Goal: Task Accomplishment & Management: Manage account settings

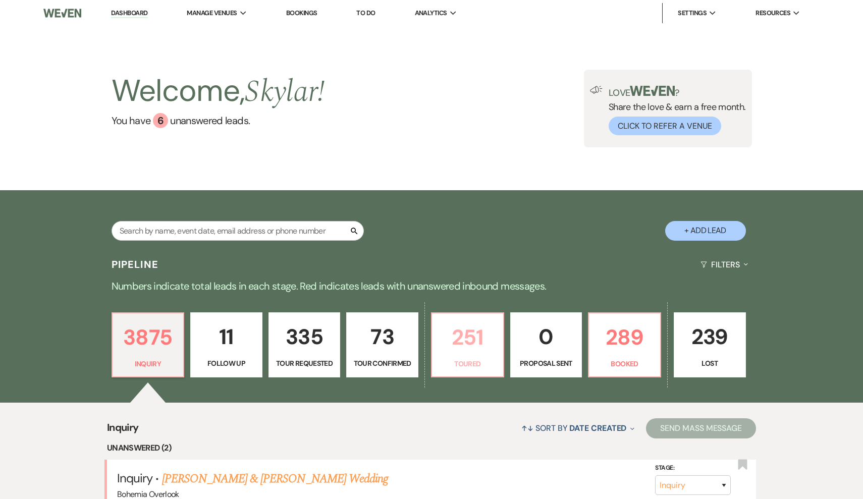
click at [472, 364] on p "Toured" at bounding box center [467, 363] width 59 height 11
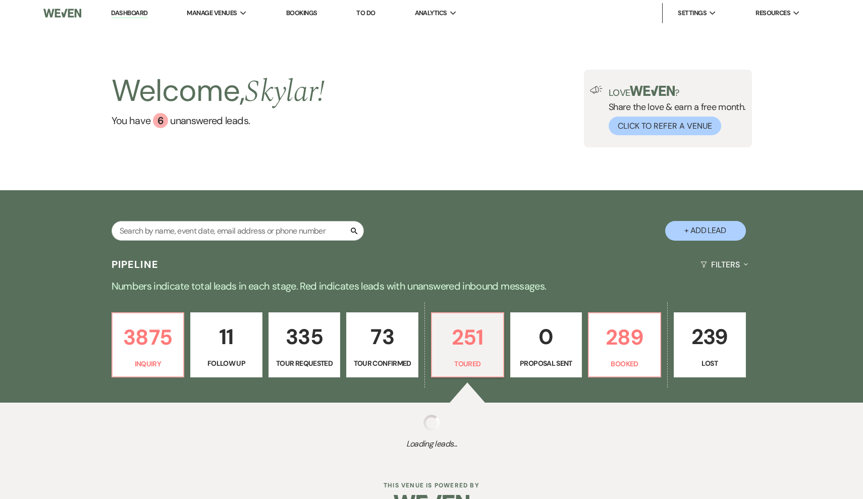
select select "5"
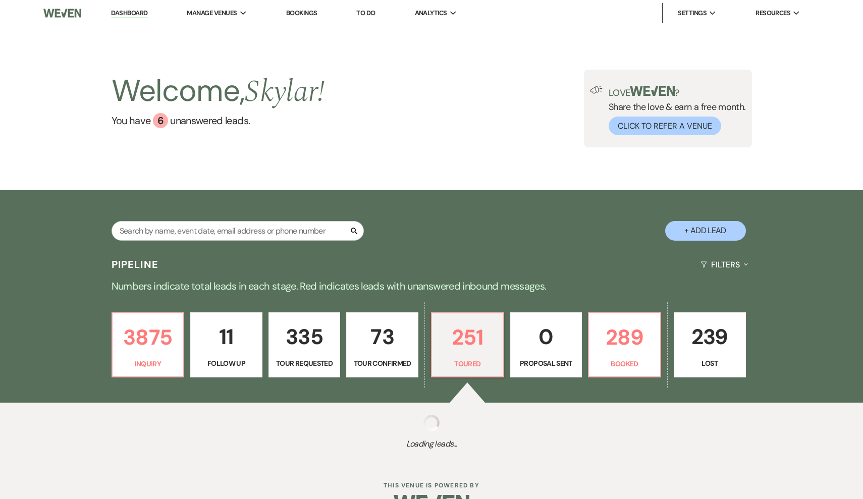
select select "5"
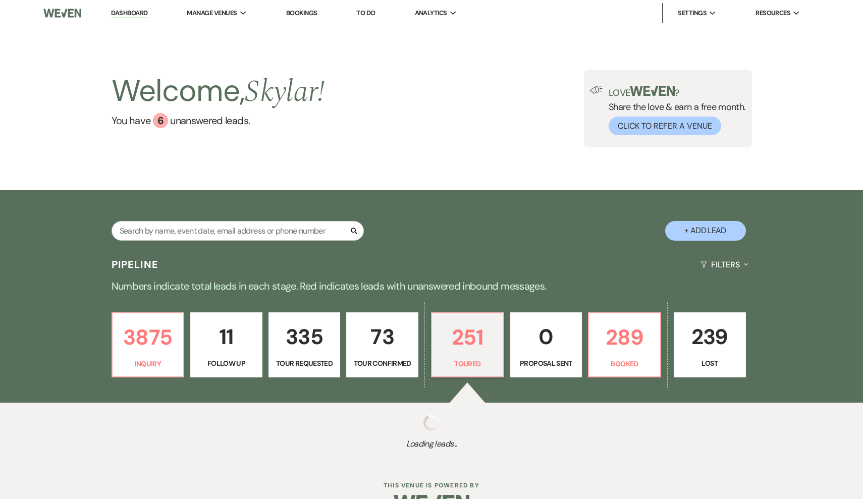
select select "5"
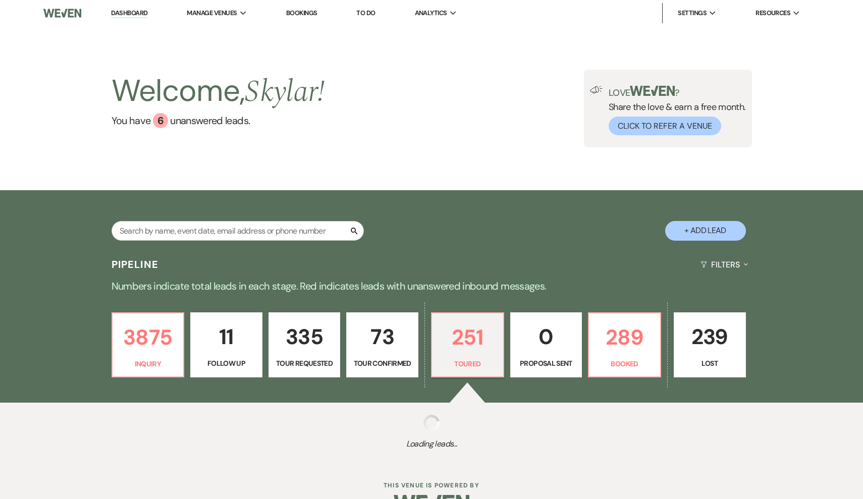
select select "5"
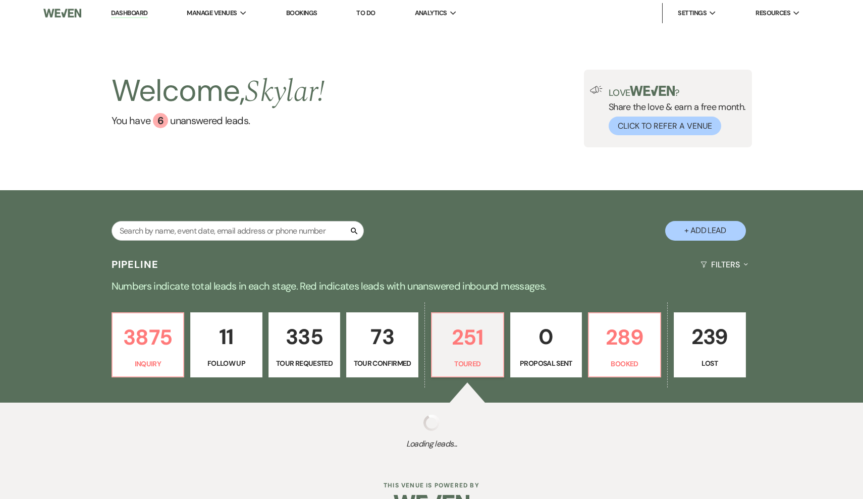
select select "5"
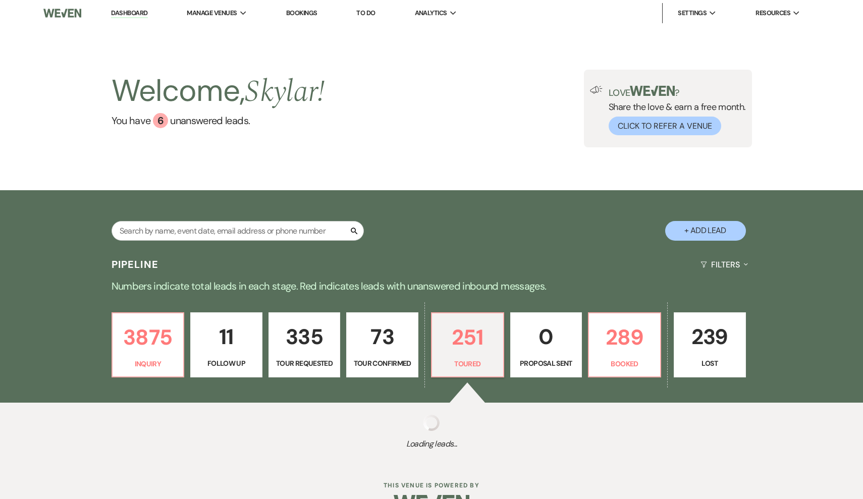
select select "5"
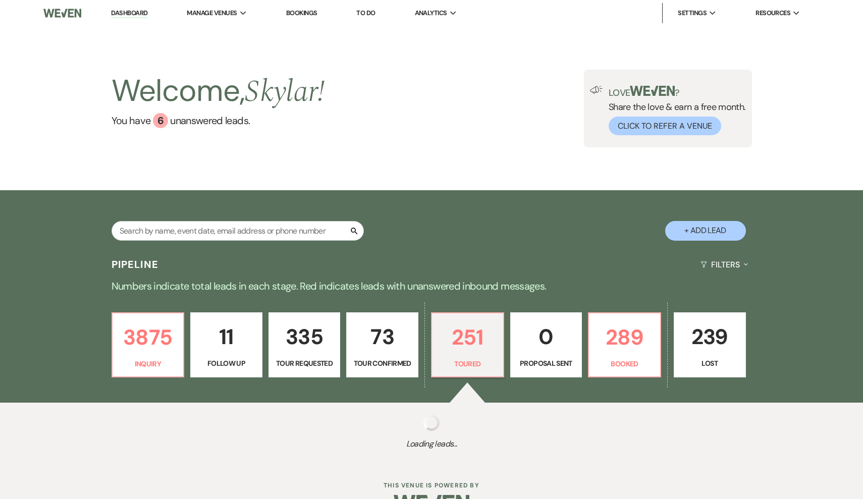
select select "5"
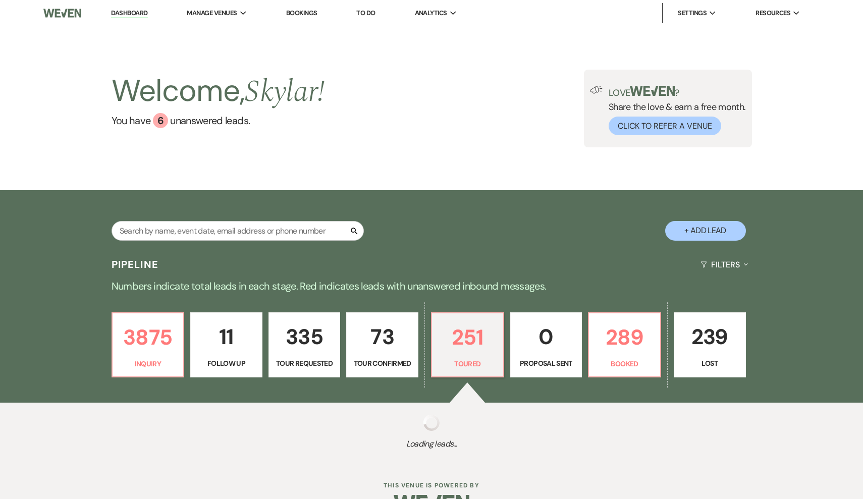
select select "5"
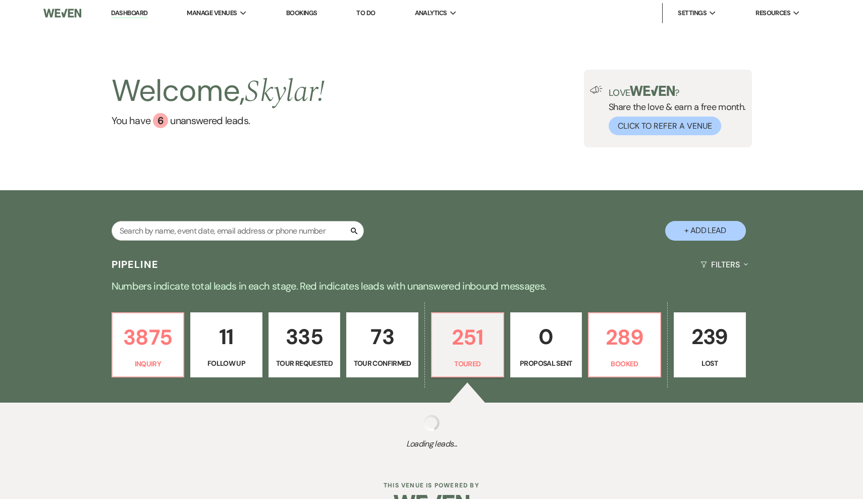
select select "5"
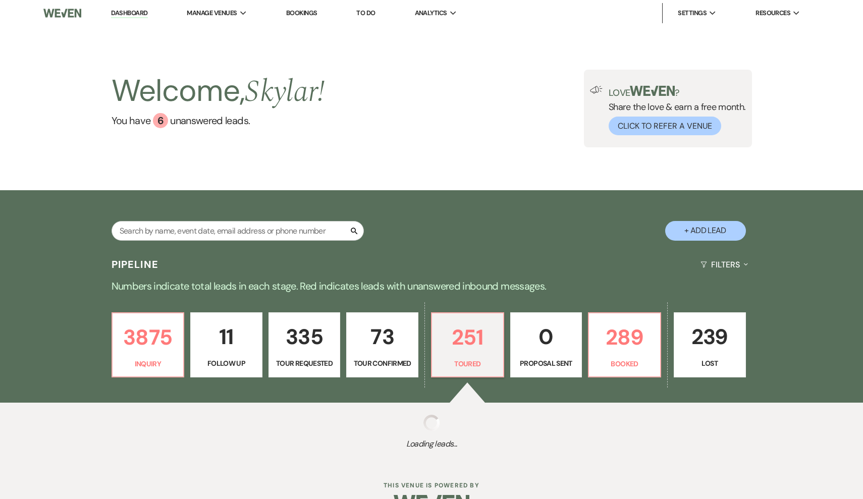
select select "5"
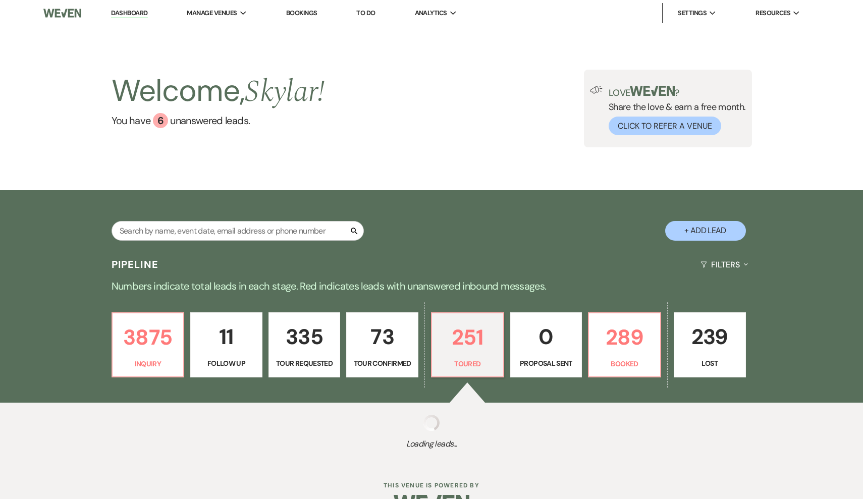
select select "5"
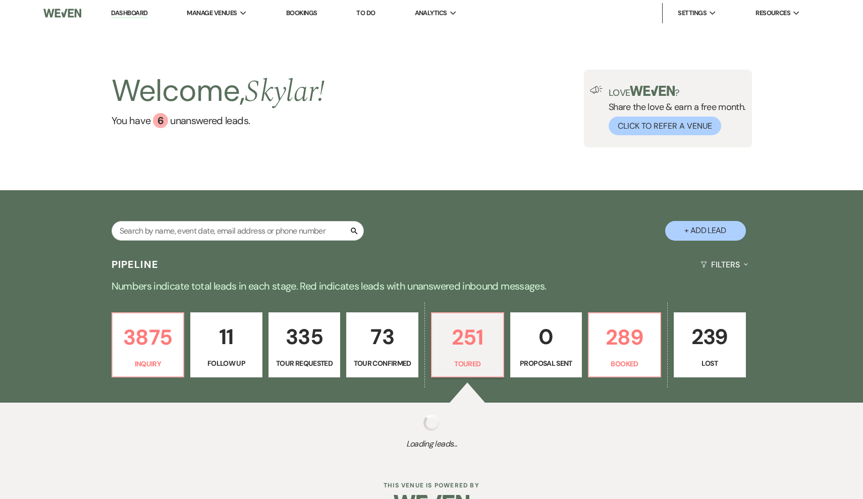
select select "5"
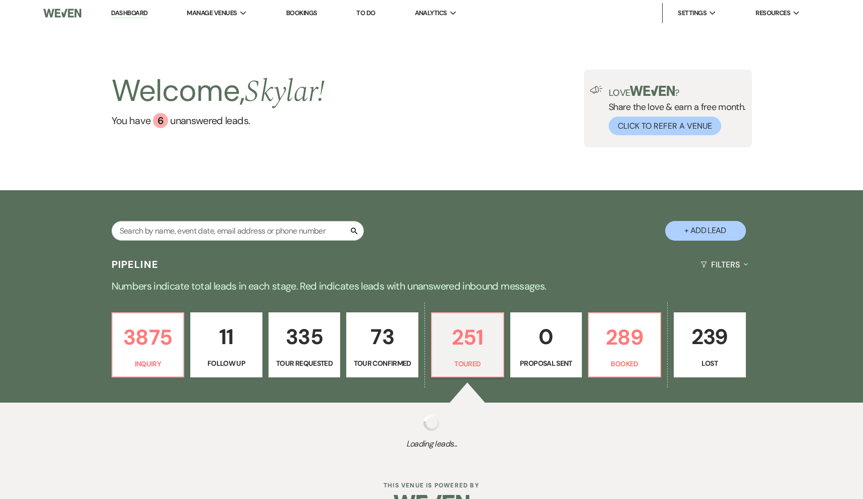
select select "5"
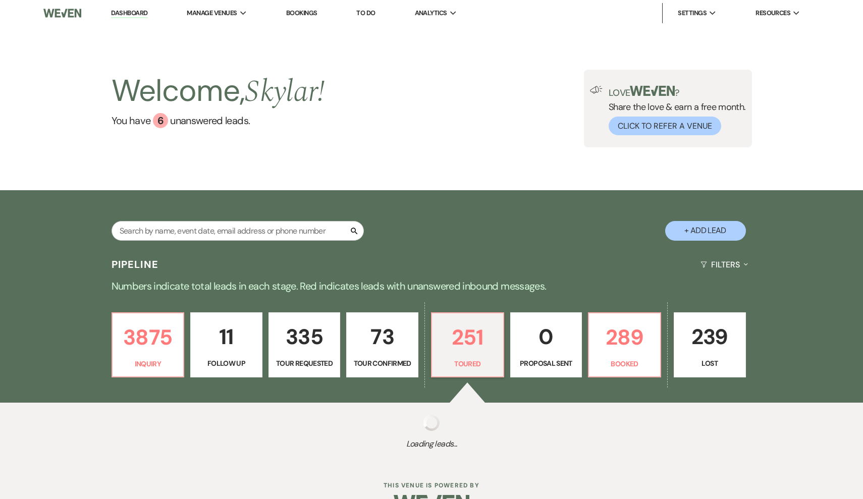
select select "5"
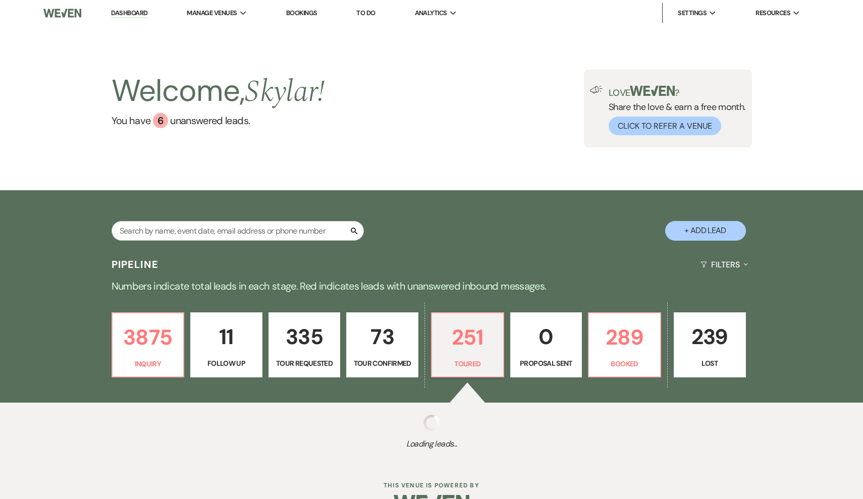
select select "5"
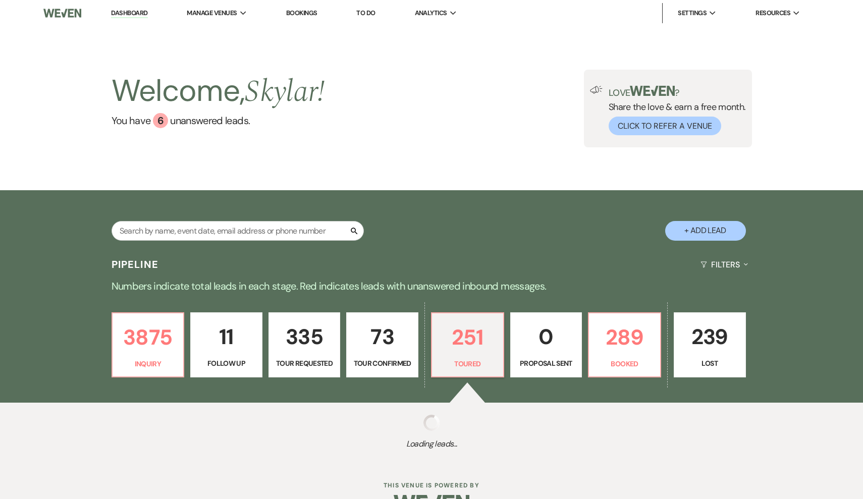
select select "5"
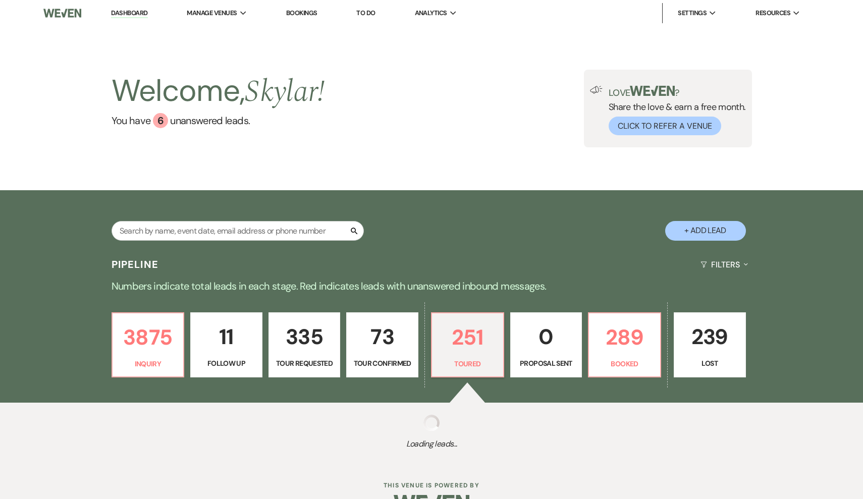
select select "5"
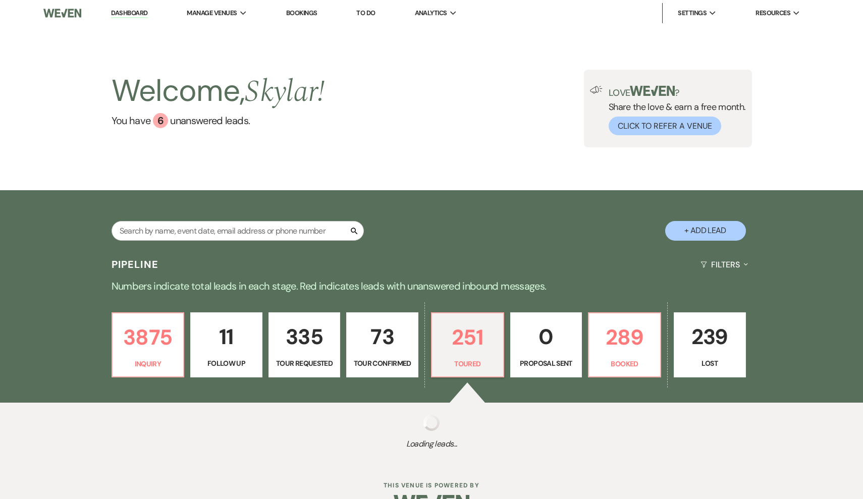
select select "5"
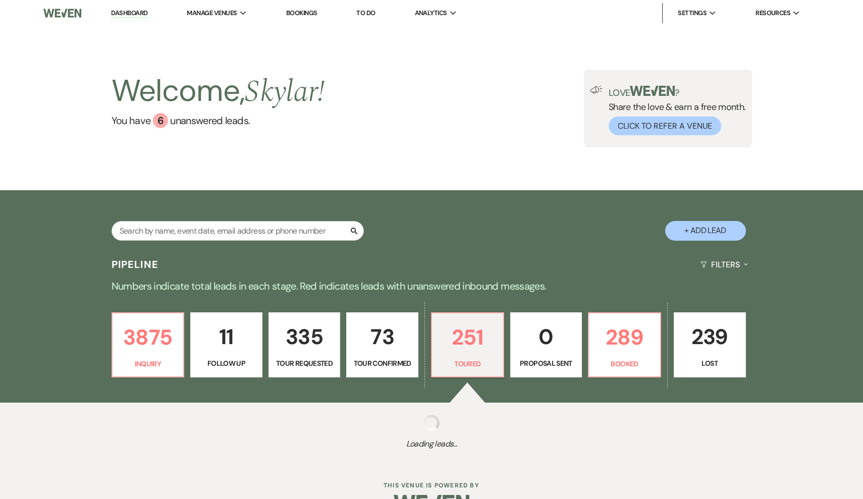
select select "5"
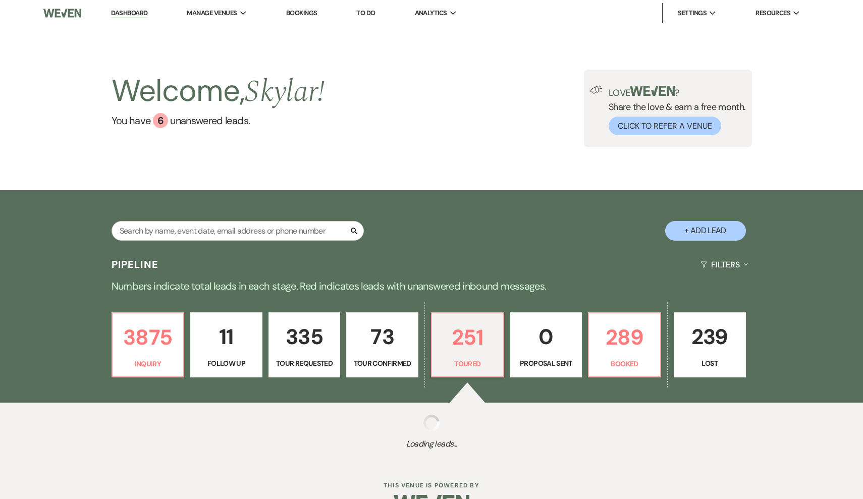
select select "5"
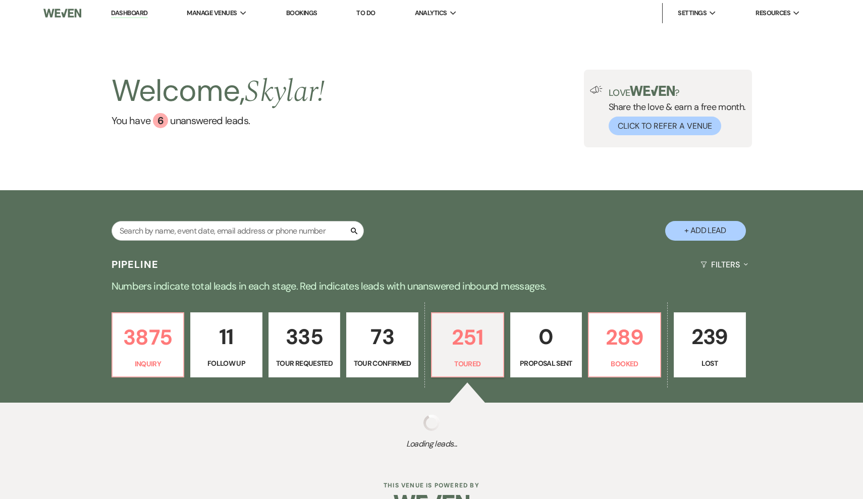
select select "5"
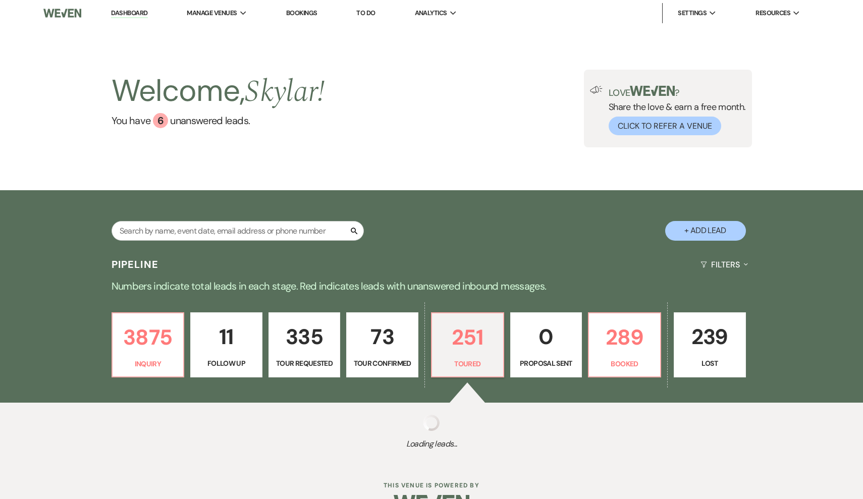
select select "5"
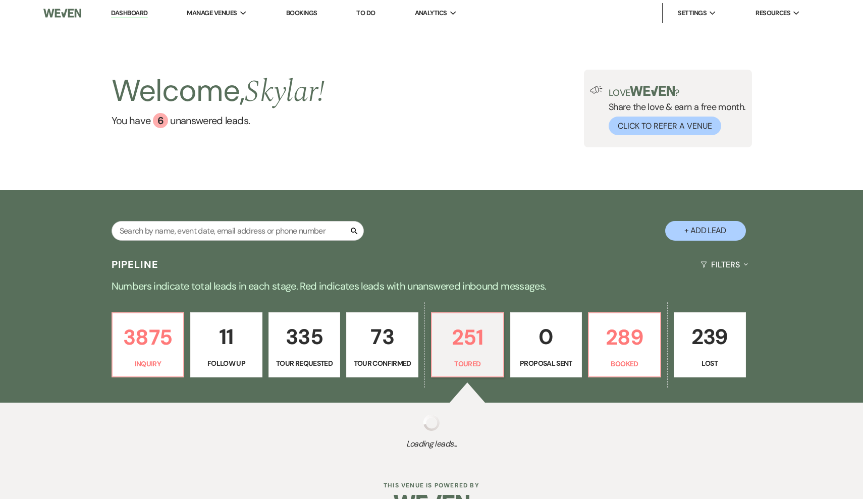
select select "5"
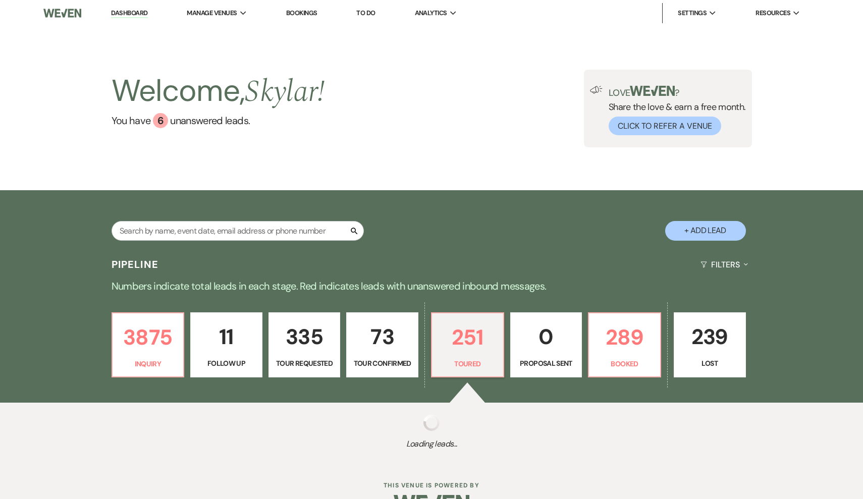
select select "5"
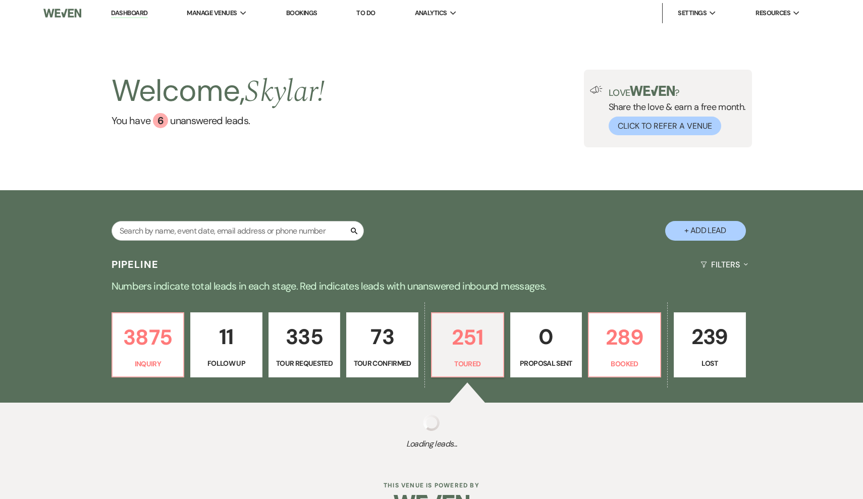
select select "5"
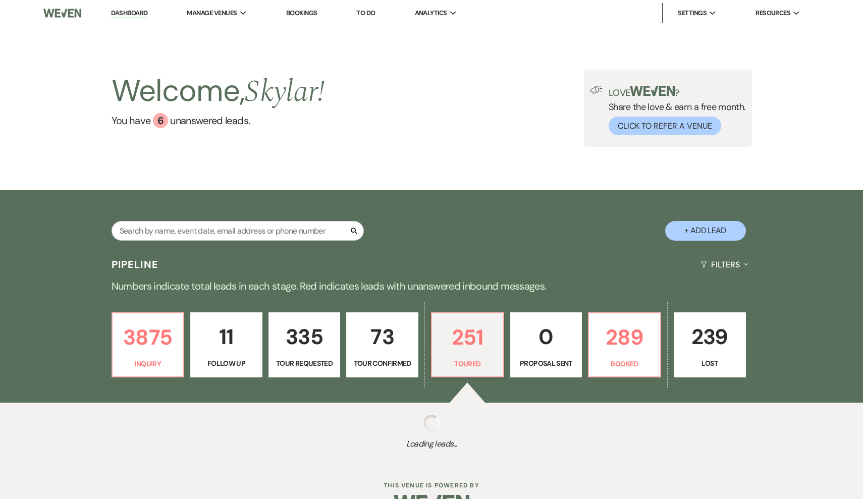
select select "5"
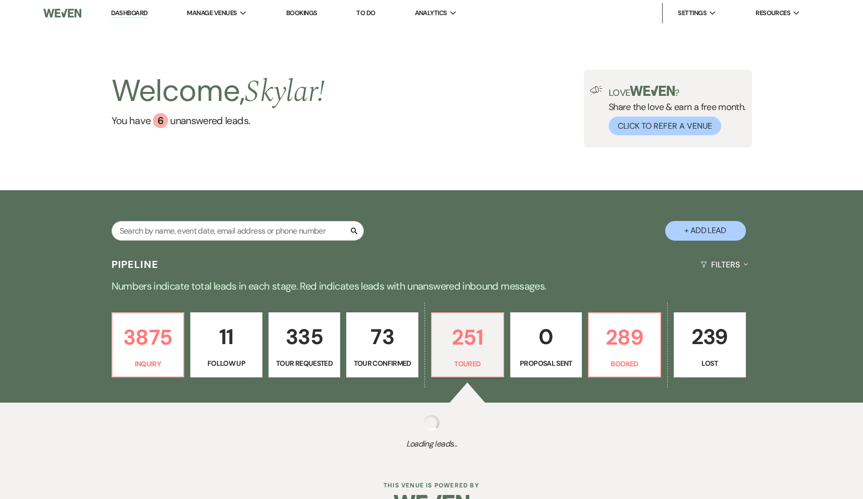
select select "5"
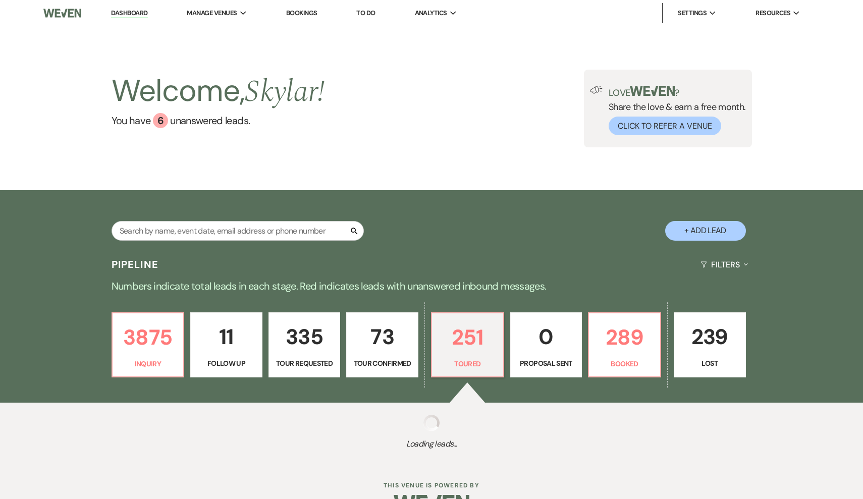
select select "5"
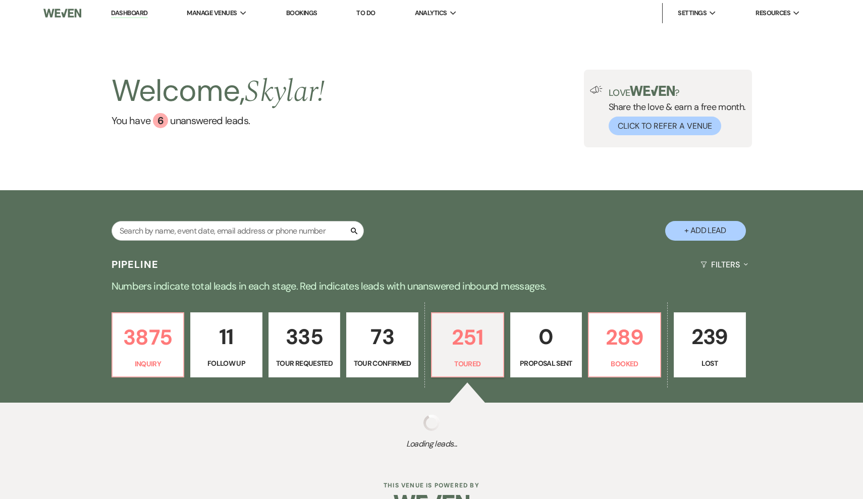
select select "5"
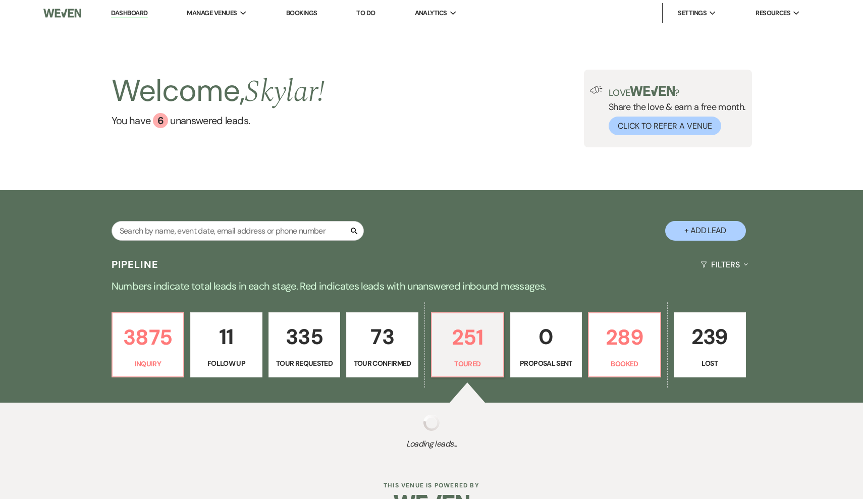
select select "5"
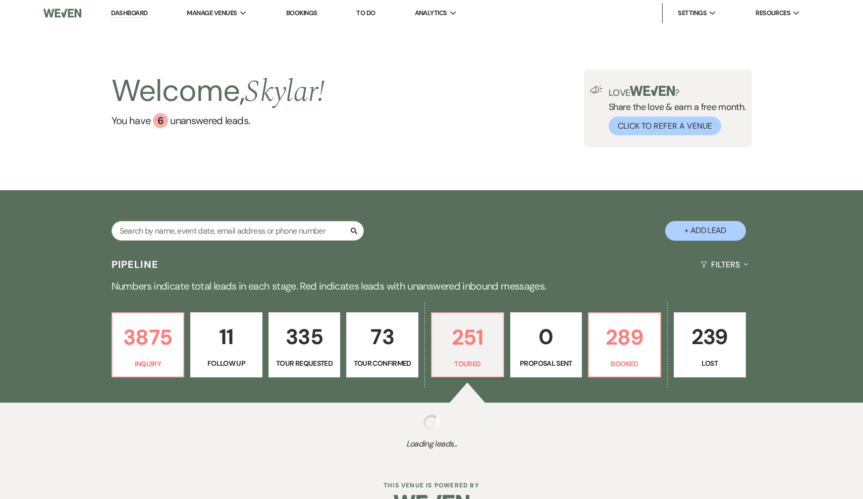
select select "5"
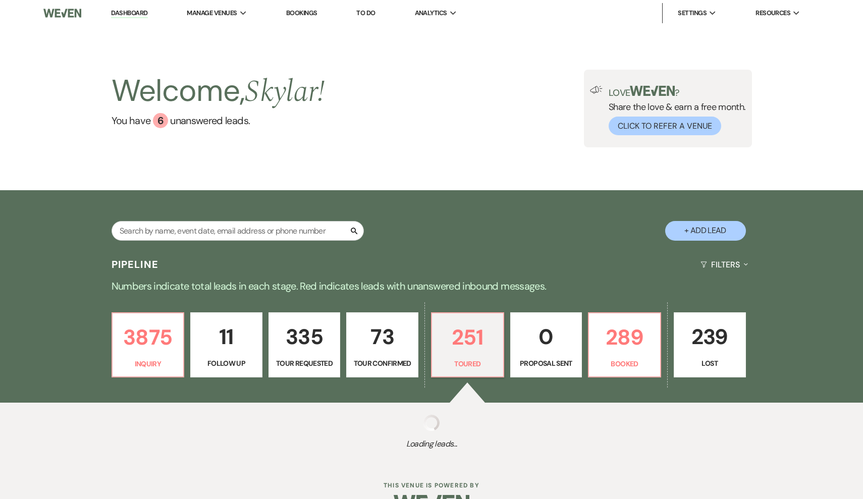
select select "5"
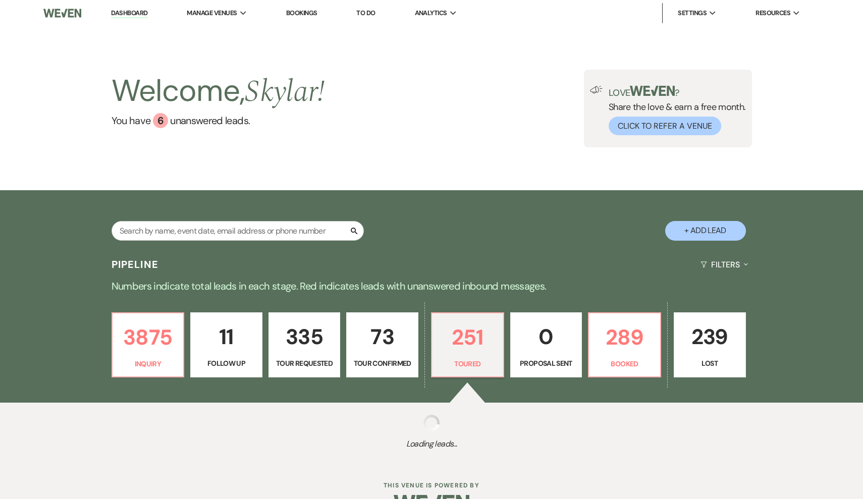
select select "5"
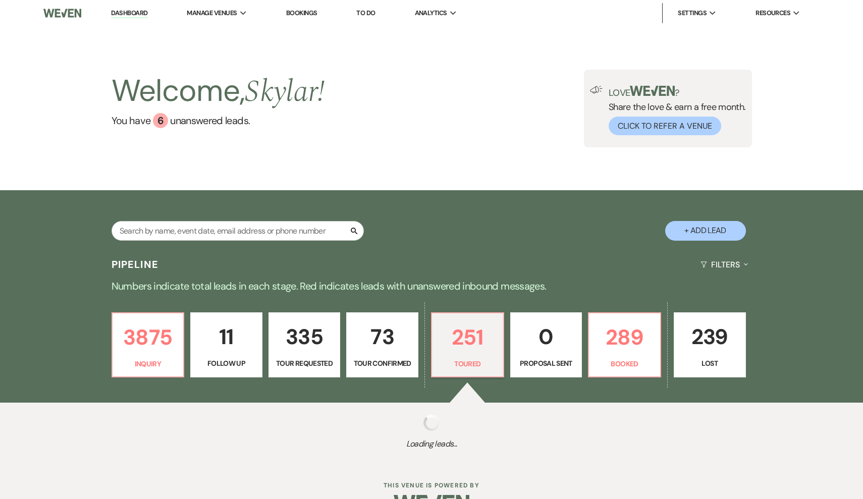
select select "5"
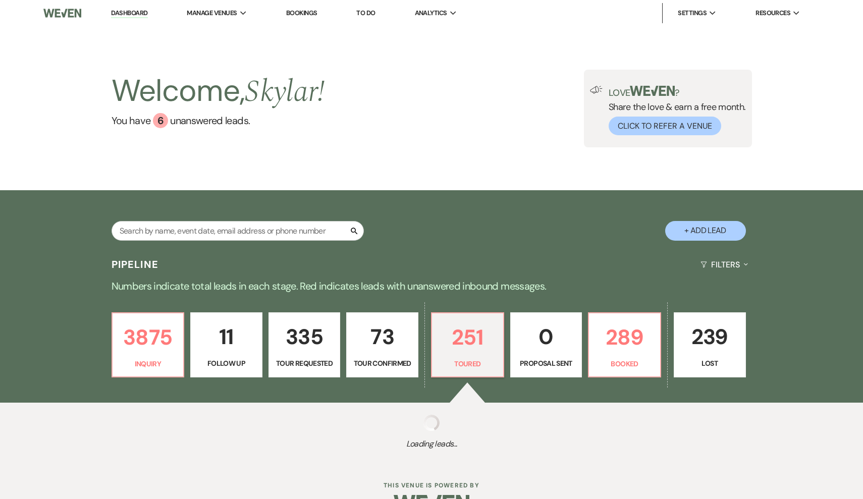
select select "5"
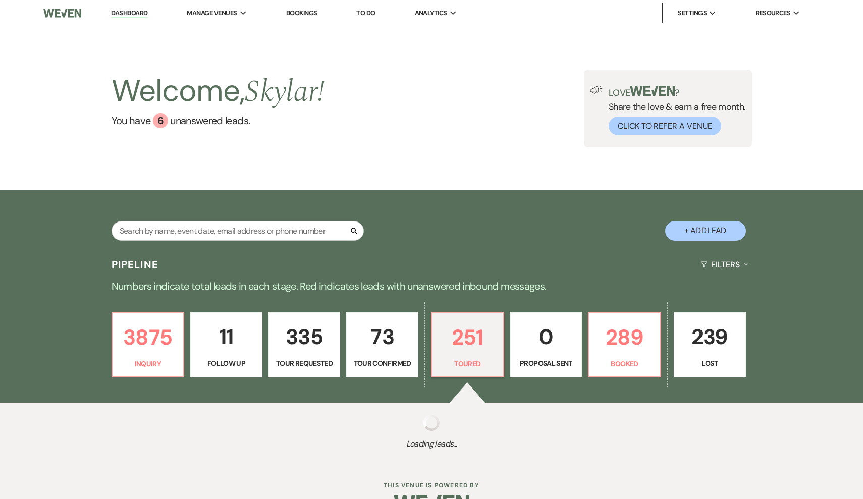
select select "5"
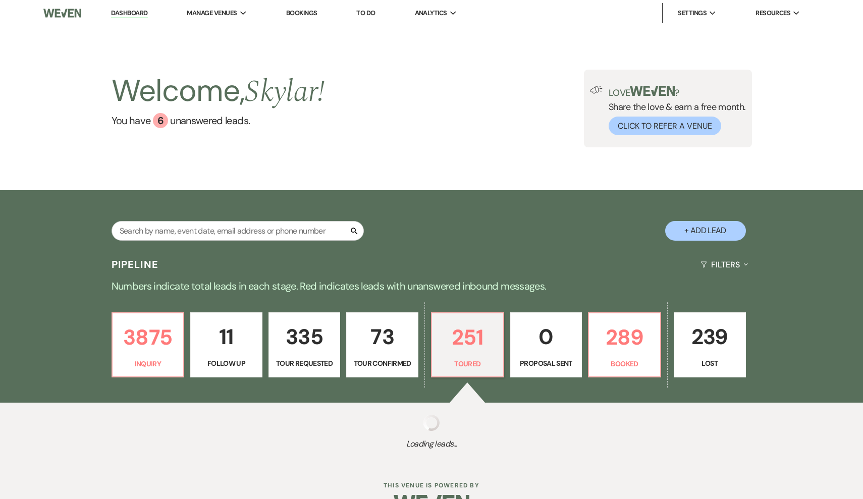
select select "5"
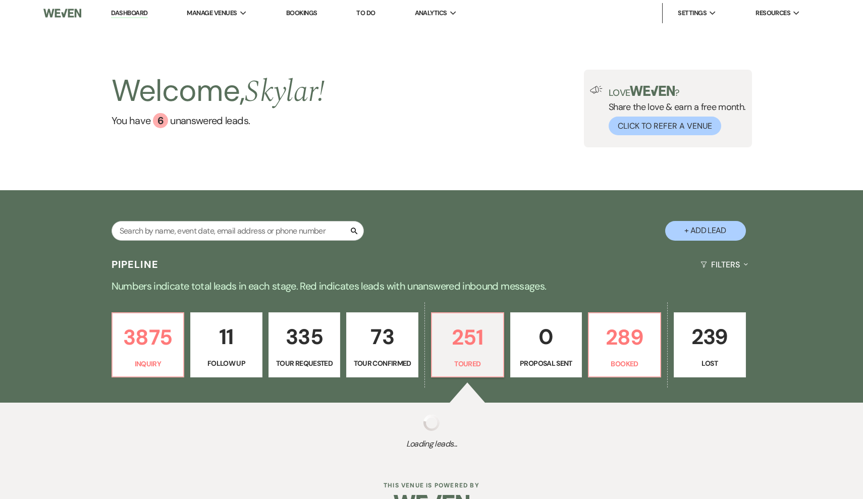
select select "5"
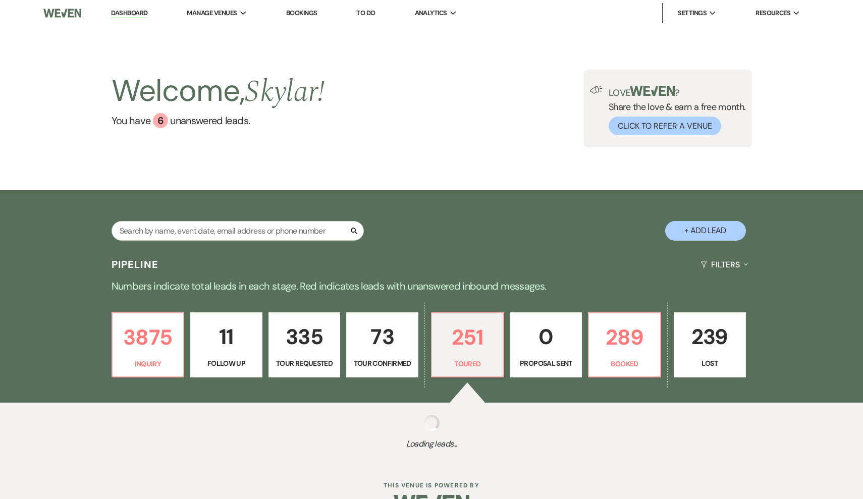
select select "5"
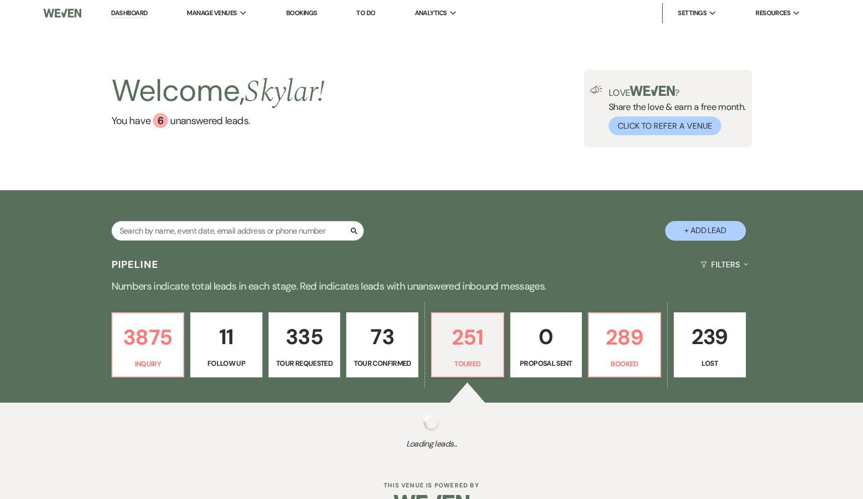
select select "5"
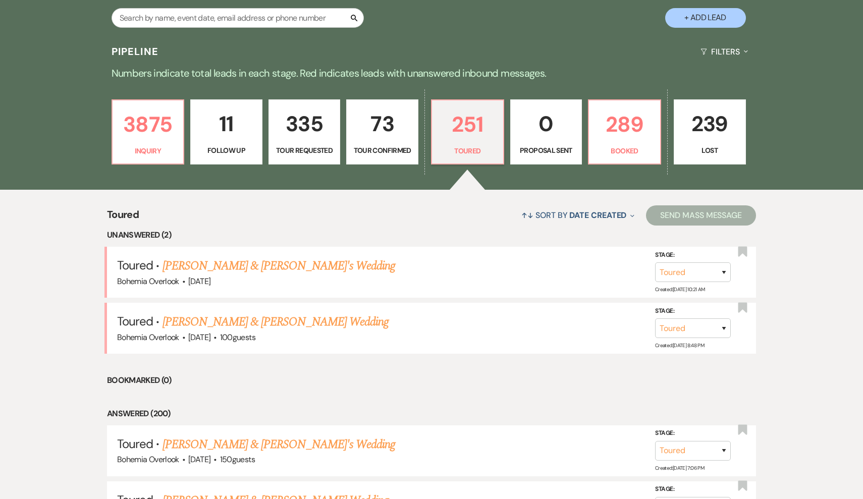
scroll to position [231, 0]
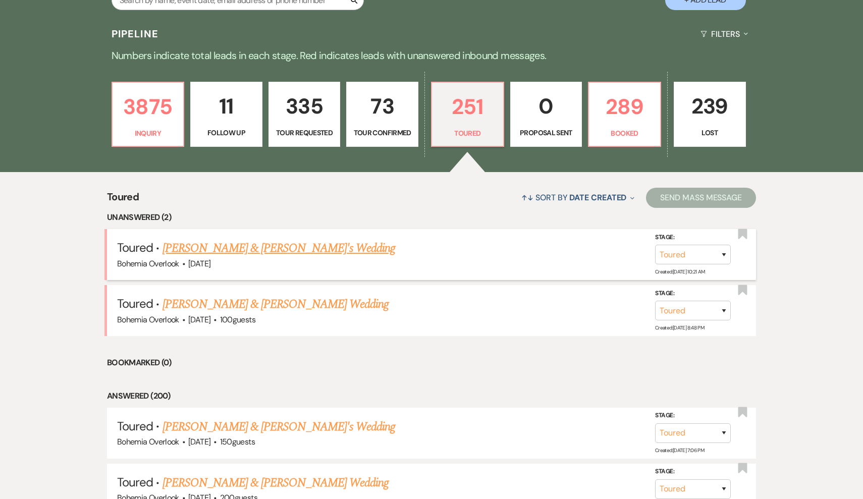
click at [237, 245] on link "Jordan Sabourin & Fiance's Wedding" at bounding box center [278, 248] width 233 height 18
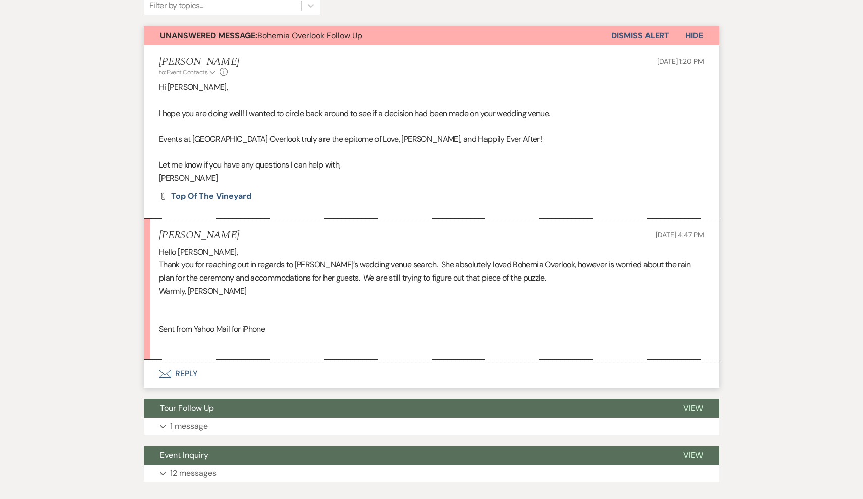
scroll to position [347, 0]
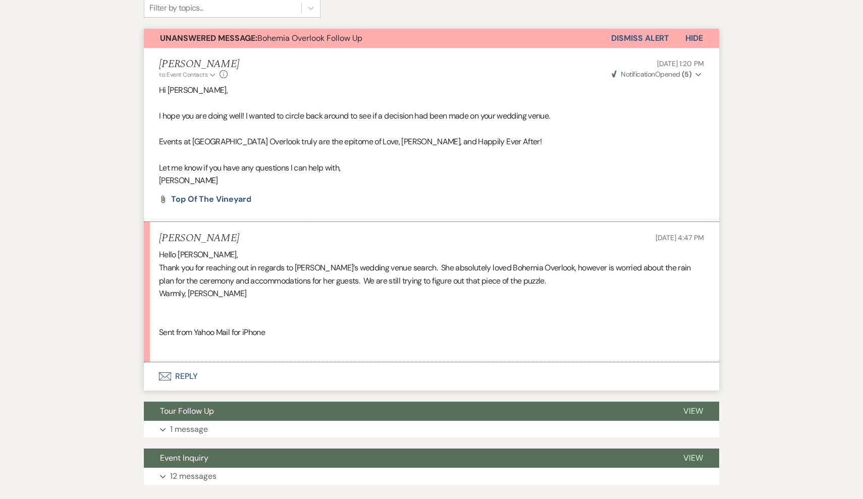
click at [186, 372] on button "Envelope Reply" at bounding box center [431, 376] width 575 height 28
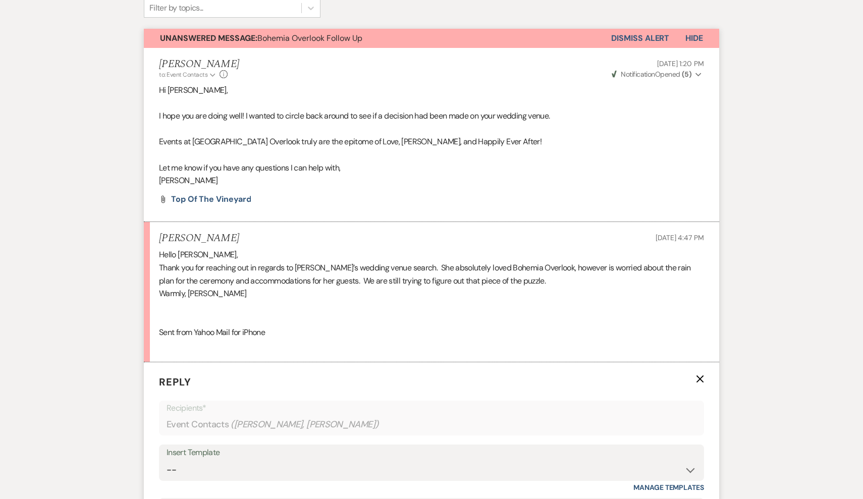
scroll to position [558, 0]
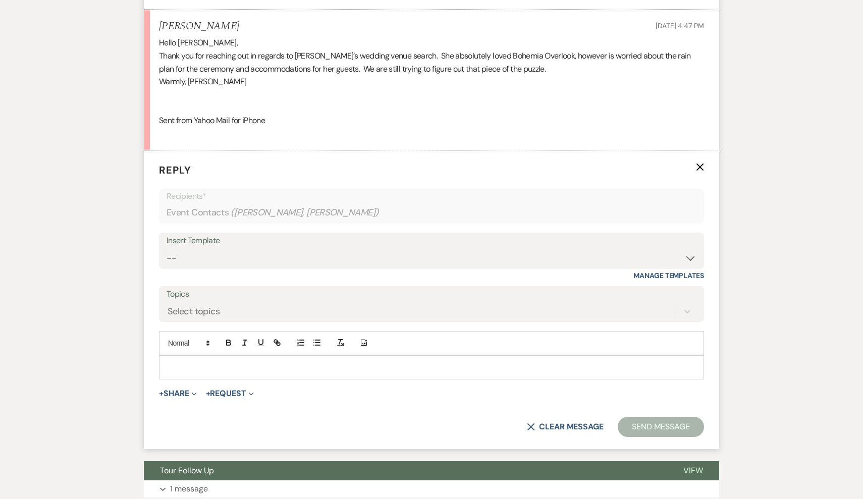
click at [183, 362] on p at bounding box center [431, 367] width 529 height 11
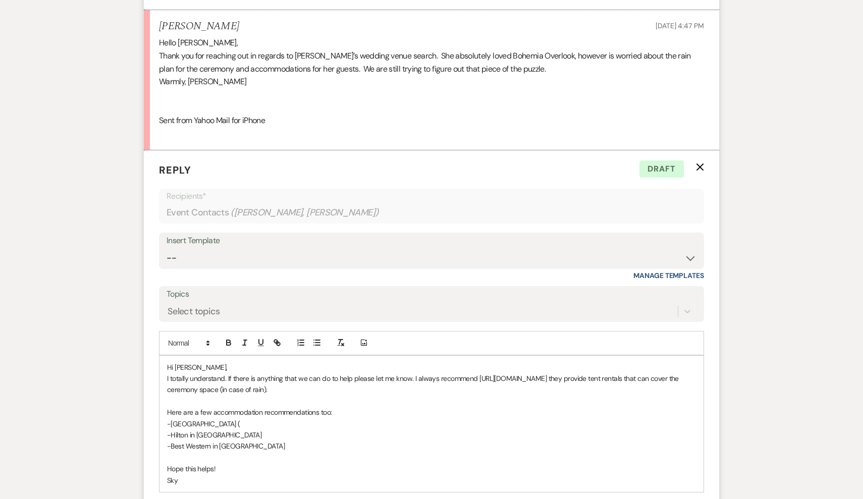
click at [249, 429] on p "-Hilton in Aberdeen" at bounding box center [431, 434] width 529 height 11
click at [242, 418] on p "-Great Wolf Lodge (" at bounding box center [431, 423] width 529 height 11
click at [242, 429] on p "-Hilton in Aberdeen" at bounding box center [431, 434] width 529 height 11
click at [289, 452] on p at bounding box center [431, 457] width 529 height 11
click at [270, 440] on p "-Best Western in North East" at bounding box center [431, 445] width 529 height 11
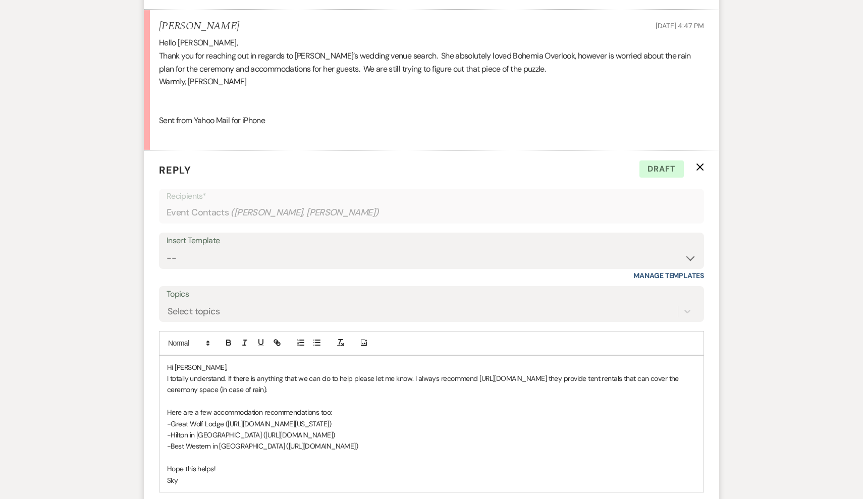
click at [476, 373] on p "I totally understand. If there is anything that we can do to help please let me…" at bounding box center [431, 384] width 529 height 23
drag, startPoint x: 666, startPoint y: 372, endPoint x: 540, endPoint y: 370, distance: 126.6
click at [540, 373] on p "I totally understand. If there is anything that we can do to help please let me…" at bounding box center [431, 384] width 529 height 23
copy p "https://www.delawarevalleytentrentals.com"
drag, startPoint x: 538, startPoint y: 371, endPoint x: 476, endPoint y: 371, distance: 62.0
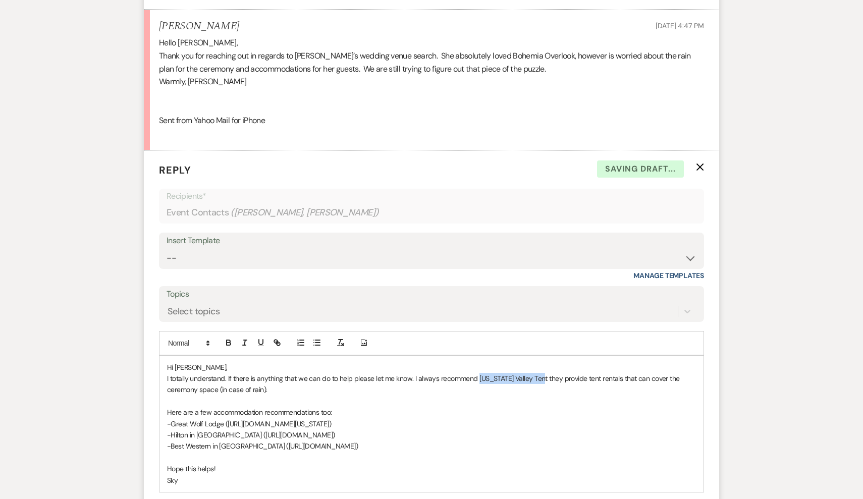
click at [476, 373] on p "I totally understand. If there is anything that we can do to help please let me…" at bounding box center [431, 384] width 529 height 23
click at [275, 338] on icon "button" at bounding box center [276, 342] width 9 height 9
paste input "https://www.delawarevalleytentrentals.com"
click at [565, 394] on link at bounding box center [566, 398] width 22 height 8
click at [496, 429] on p "-Hilton in Aberdeen (https://www.hilton.com/en/hotels/bwiabgi-hilton-garden-inn…" at bounding box center [431, 434] width 529 height 11
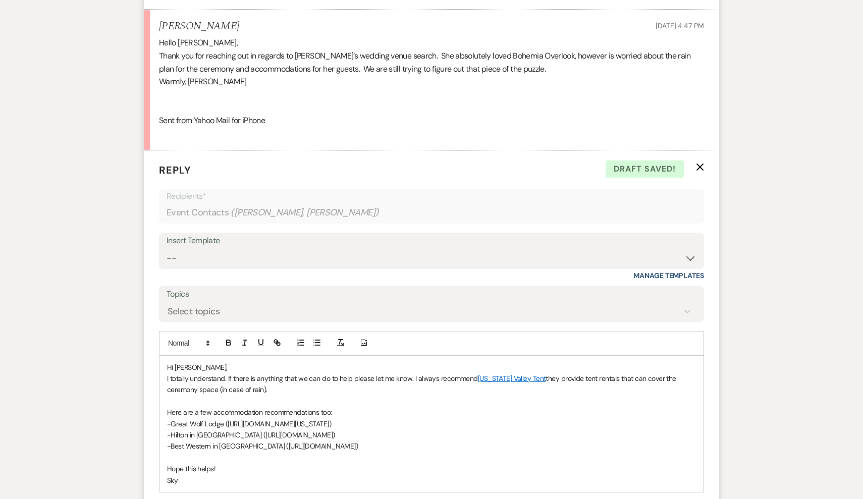
drag, startPoint x: 338, startPoint y: 415, endPoint x: 226, endPoint y: 415, distance: 112.5
click at [226, 418] on p "-Great Wolf Lodge (https://www.greatwolf.com/maryland)" at bounding box center [431, 423] width 529 height 11
drag, startPoint x: 222, startPoint y: 415, endPoint x: 169, endPoint y: 413, distance: 53.0
click at [169, 418] on p "-Great Wolf Lodge ()" at bounding box center [431, 423] width 529 height 11
click at [275, 338] on icon "button" at bounding box center [276, 342] width 9 height 9
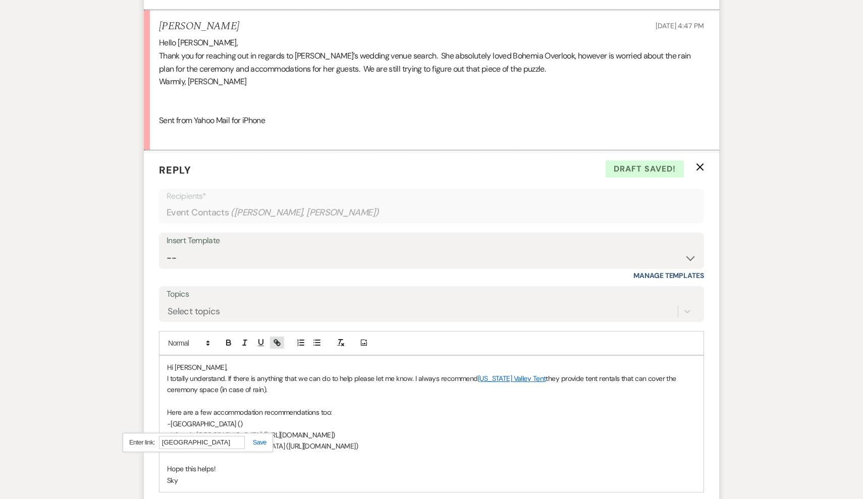
paste input "https://www.greatwolf.com/maryland"
click at [259, 438] on link at bounding box center [256, 442] width 22 height 8
click at [248, 418] on p "- Great Wolf Lodge ()" at bounding box center [431, 423] width 529 height 11
drag, startPoint x: 445, startPoint y: 425, endPoint x: 231, endPoint y: 427, distance: 214.4
click at [231, 429] on p "-Hilton in Aberdeen (https://www.hilton.com/en/hotels/bwiabgi-hilton-garden-inn…" at bounding box center [431, 434] width 529 height 11
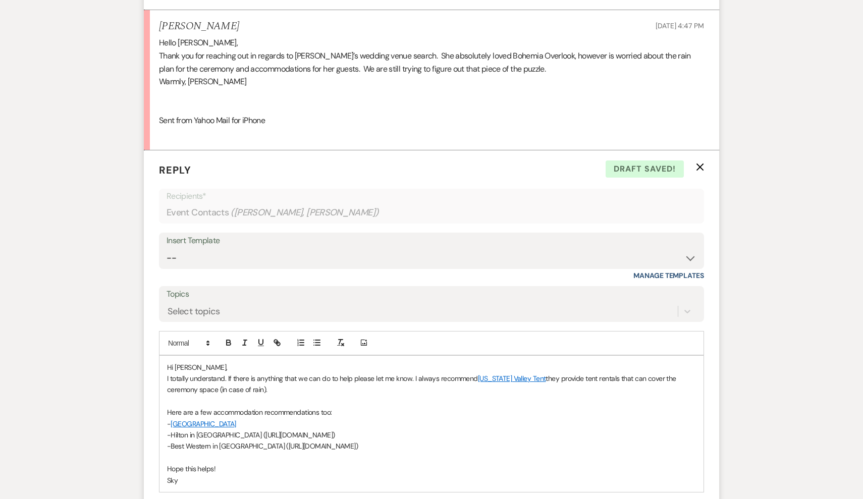
copy p "https://www.hilton.com/en/hotels/bwiabgi-hilton-garden-inn-aberdeen/"
drag, startPoint x: 208, startPoint y: 425, endPoint x: 171, endPoint y: 424, distance: 37.3
click at [171, 429] on p "-Hilton in Aberdeen (https://www.hilton.com/en/hotels/bwiabgi-hilton-garden-inn…" at bounding box center [431, 434] width 529 height 11
click at [275, 338] on icon "button" at bounding box center [276, 342] width 9 height 9
paste input "https://www.hilton.com/en/hotels/bwiabgi-hilton-garden-inn-aberdeen/"
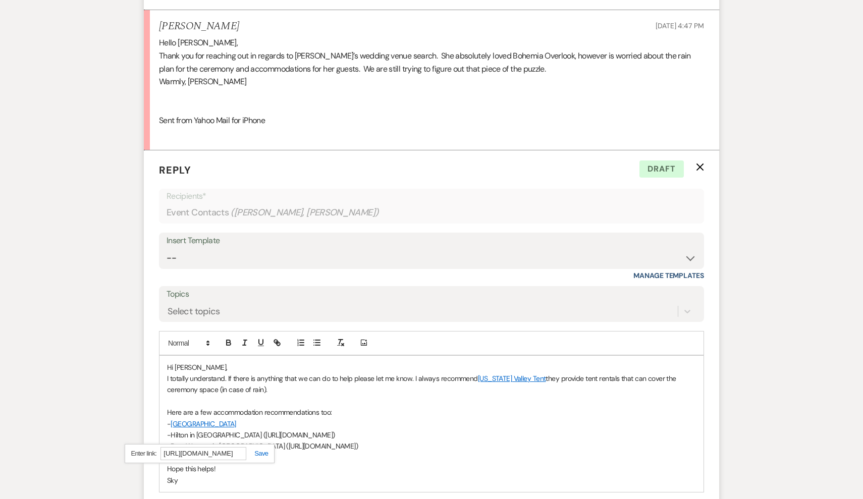
click at [260, 449] on link at bounding box center [257, 453] width 22 height 8
drag, startPoint x: 470, startPoint y: 426, endPoint x: 228, endPoint y: 423, distance: 241.6
click at [228, 429] on p "- Hilton in Aberdeen (https://www.hilton.com/en/hotels/bwiabgi-hilton-garden-in…" at bounding box center [431, 434] width 529 height 11
drag, startPoint x: 661, startPoint y: 437, endPoint x: 300, endPoint y: 434, distance: 361.2
click at [300, 440] on p "-Best Western in North East (https://www.bestwestern.com/en_US/book/hotels-in-n…" at bounding box center [431, 445] width 529 height 11
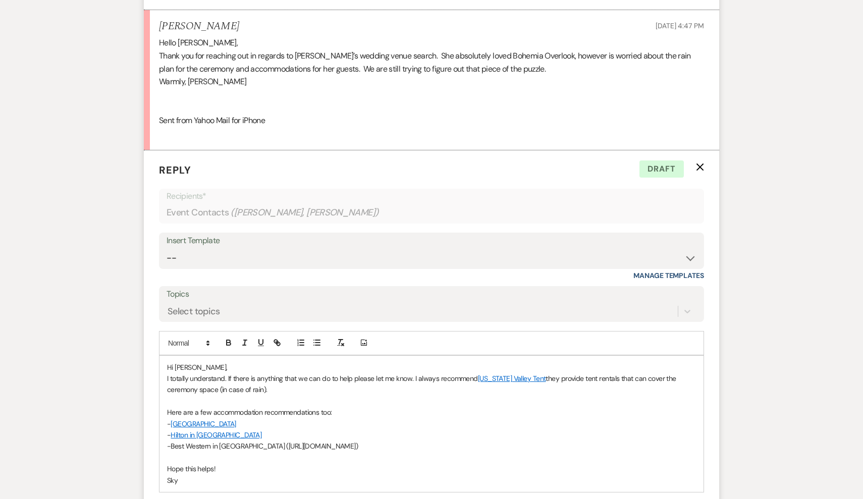
drag, startPoint x: 254, startPoint y: 435, endPoint x: 659, endPoint y: 440, distance: 405.1
click at [659, 440] on p "-Best Western in North East (https://www.bestwestern.com/en_US/book/hotels-in-n…" at bounding box center [431, 445] width 529 height 11
drag, startPoint x: 276, startPoint y: 436, endPoint x: 171, endPoint y: 439, distance: 105.5
click at [171, 440] on p "-Best Western in North East" at bounding box center [431, 445] width 529 height 11
click at [275, 342] on div at bounding box center [252, 342] width 65 height 15
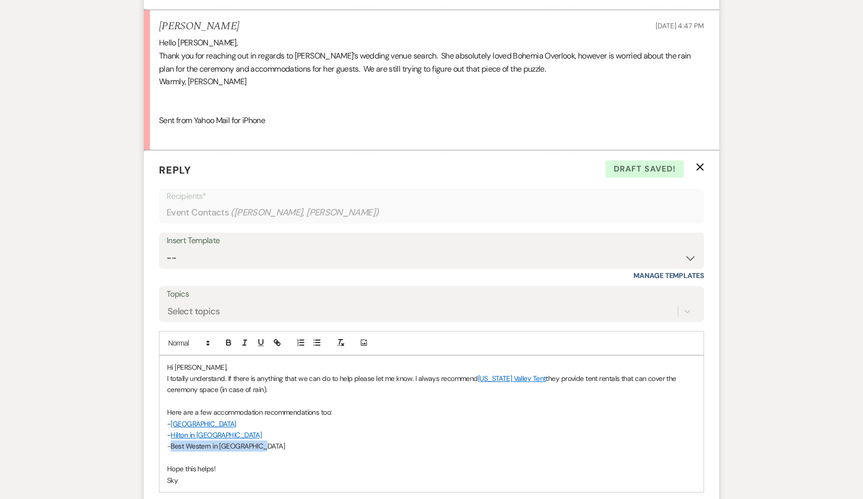
drag, startPoint x: 262, startPoint y: 439, endPoint x: 171, endPoint y: 435, distance: 91.4
click at [171, 440] on p "-Best Western in North East" at bounding box center [431, 445] width 529 height 11
click at [279, 341] on button "button" at bounding box center [277, 342] width 14 height 12
paste input "https://www.bestwestern.com/en_US/book/hotels-in-north-east/best-western-chesap…"
click at [272, 461] on link at bounding box center [271, 465] width 22 height 8
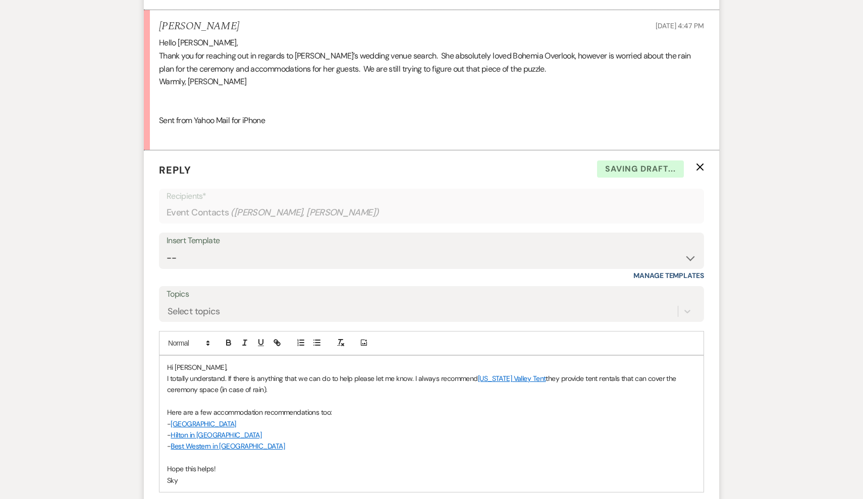
click at [272, 463] on p "Hope this helps!" at bounding box center [431, 468] width 529 height 11
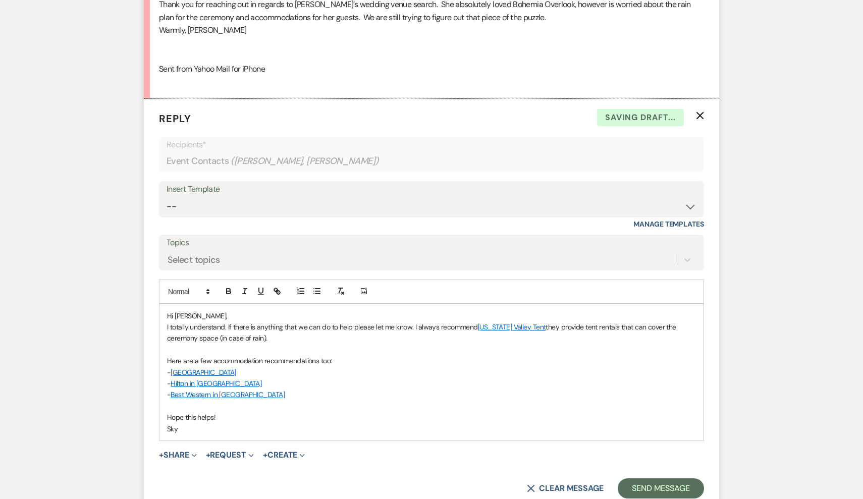
scroll to position [645, 0]
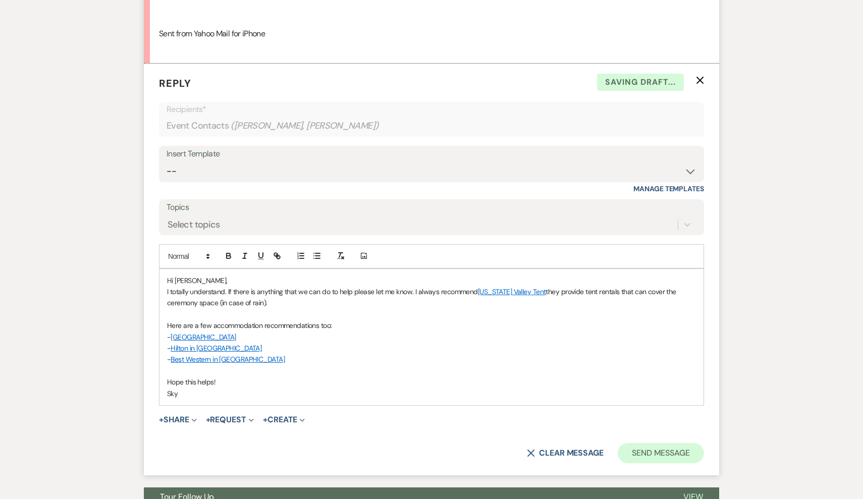
click at [658, 447] on button "Send Message" at bounding box center [660, 453] width 86 height 20
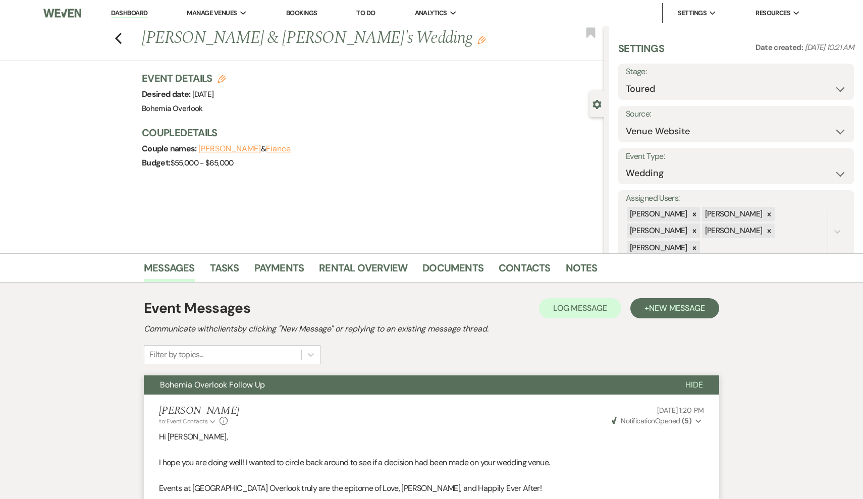
scroll to position [0, 0]
click at [120, 35] on use "button" at bounding box center [118, 38] width 7 height 11
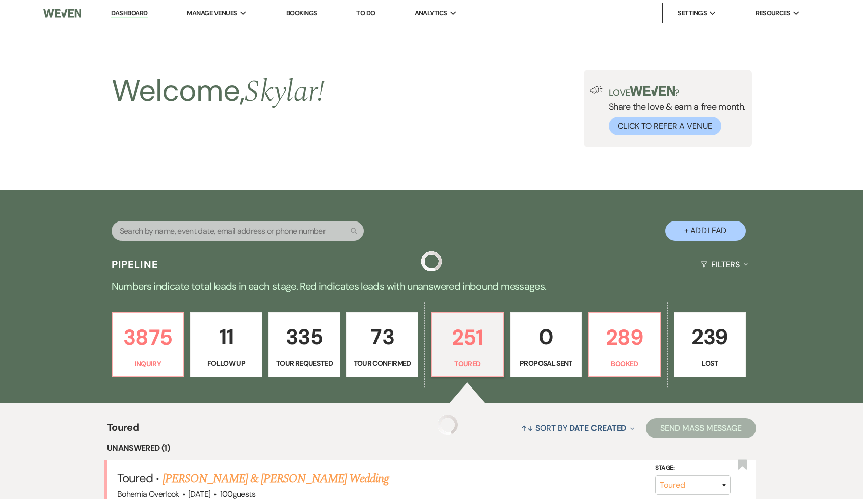
scroll to position [231, 0]
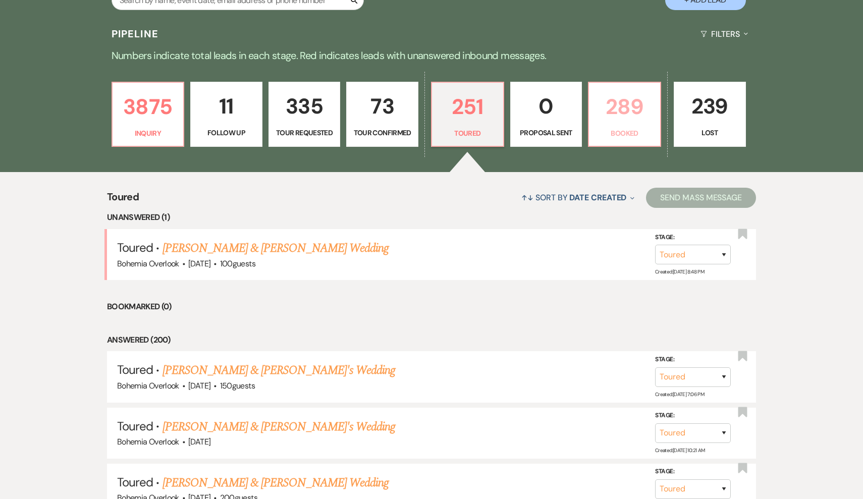
click at [607, 144] on link "289 Booked" at bounding box center [624, 115] width 73 height 66
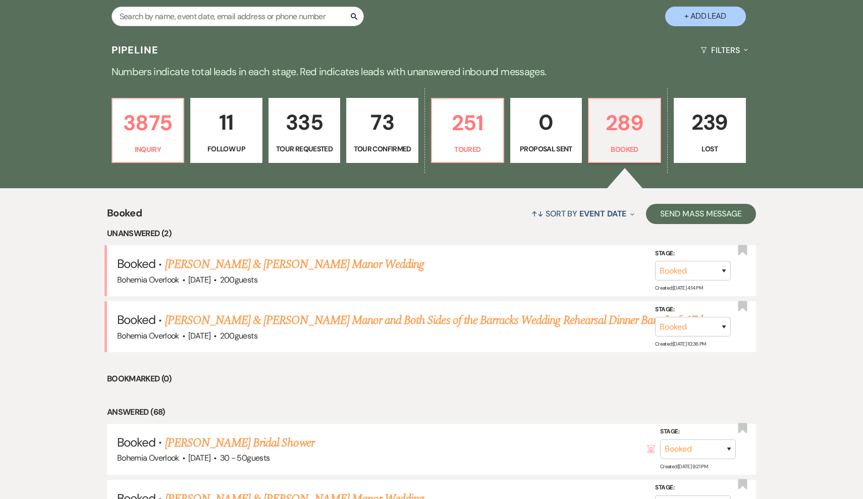
scroll to position [227, 0]
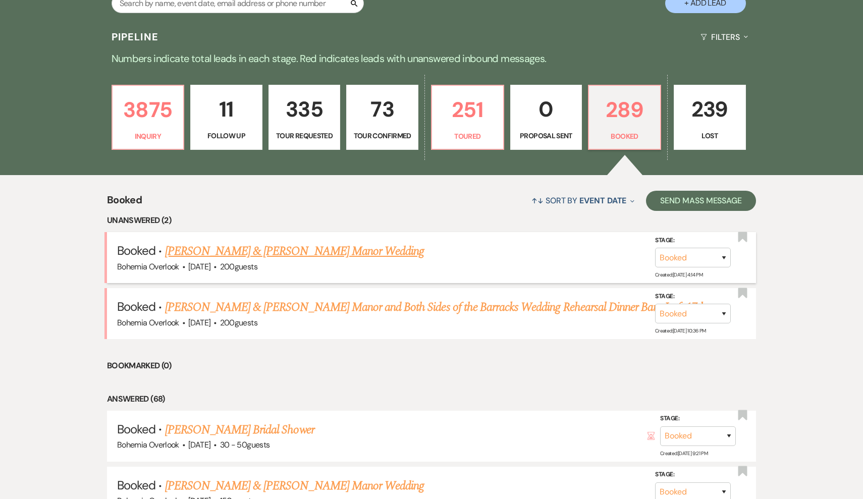
click at [358, 251] on link "Jake Krevetski & Macy Blakeley's Manor Wedding" at bounding box center [294, 251] width 259 height 18
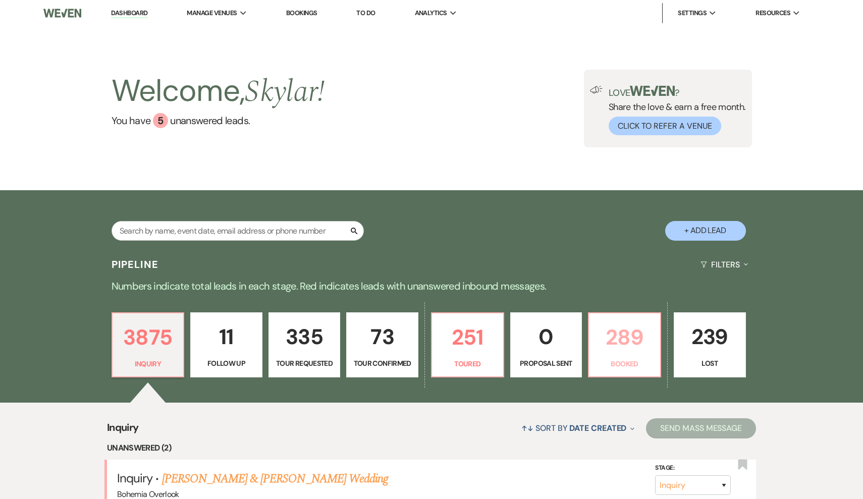
click at [660, 367] on link "289 Booked" at bounding box center [624, 345] width 73 height 66
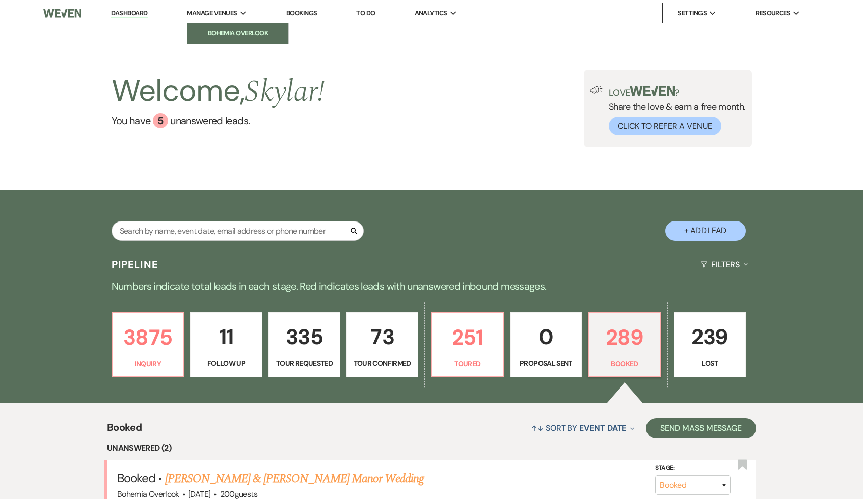
click at [233, 38] on li "Bohemia Overlook" at bounding box center [237, 33] width 91 height 10
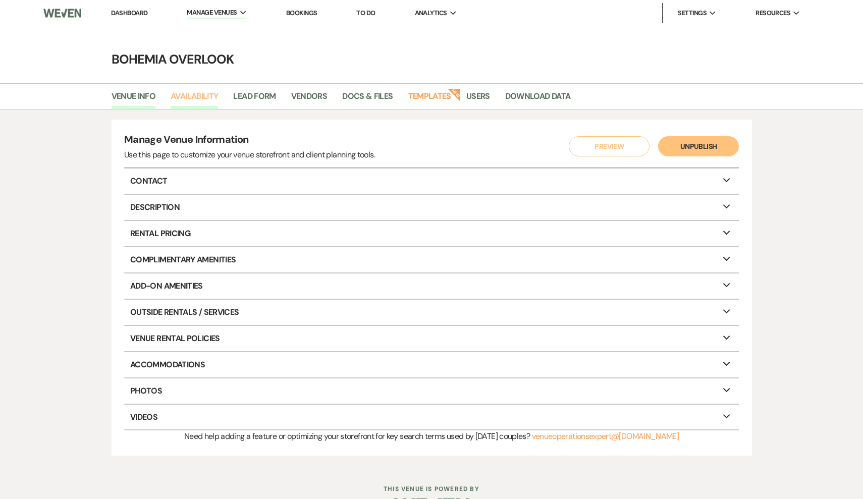
click at [208, 95] on link "Availability" at bounding box center [193, 99] width 47 height 19
select select "3"
select select "2026"
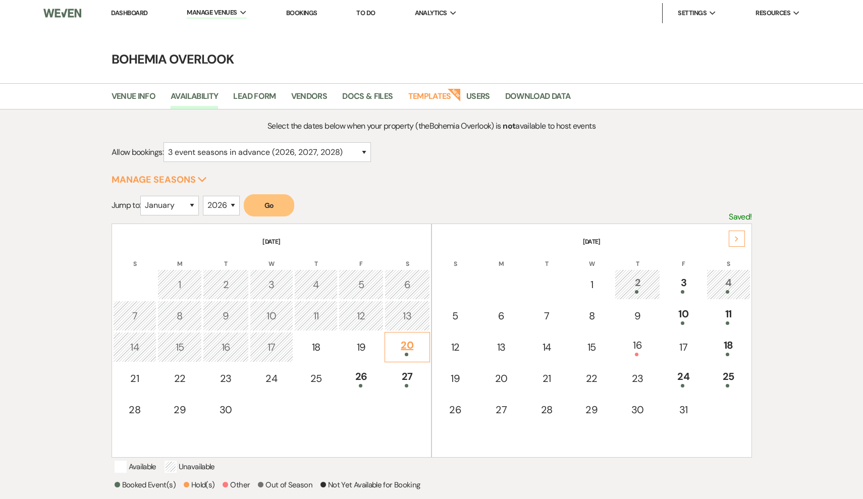
click at [408, 350] on div "20" at bounding box center [407, 346] width 34 height 19
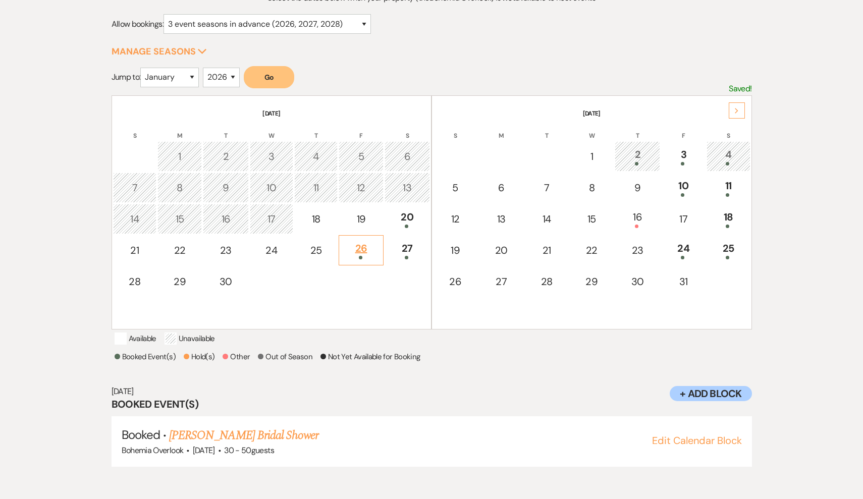
click at [355, 257] on div at bounding box center [360, 258] width 33 height 4
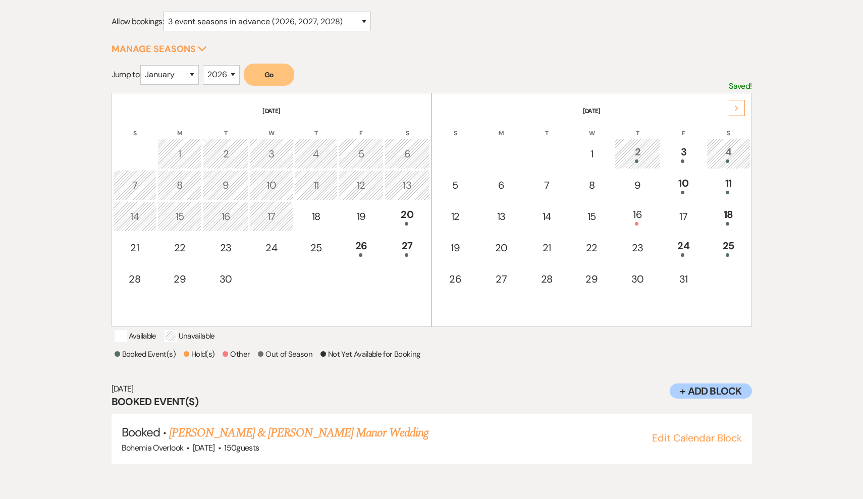
scroll to position [131, 0]
click at [398, 441] on link "[PERSON_NAME] & [PERSON_NAME] Manor Wedding" at bounding box center [298, 432] width 259 height 18
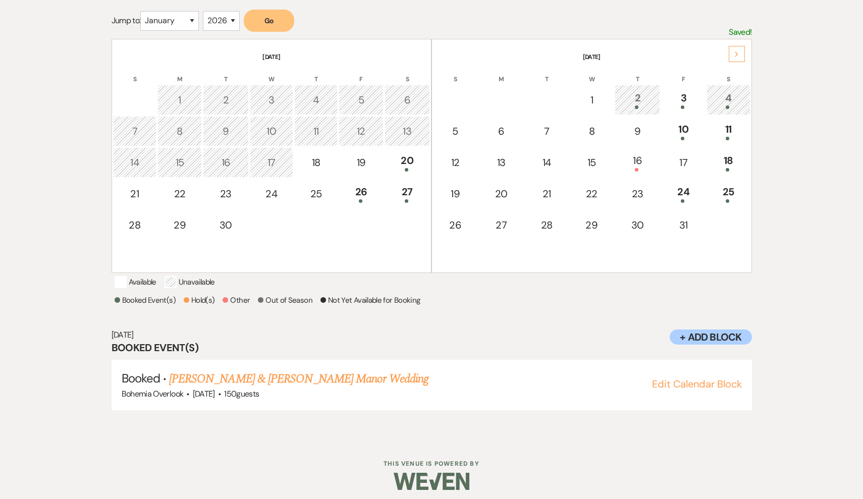
scroll to position [201, 0]
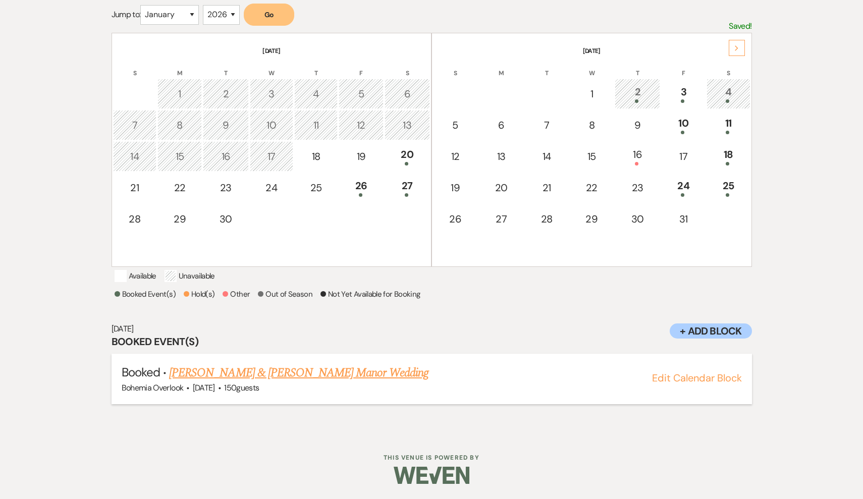
click at [350, 372] on link "[PERSON_NAME] & [PERSON_NAME] Manor Wedding" at bounding box center [298, 373] width 259 height 18
click at [350, 374] on link "[PERSON_NAME] & [PERSON_NAME] Manor Wedding" at bounding box center [298, 373] width 259 height 18
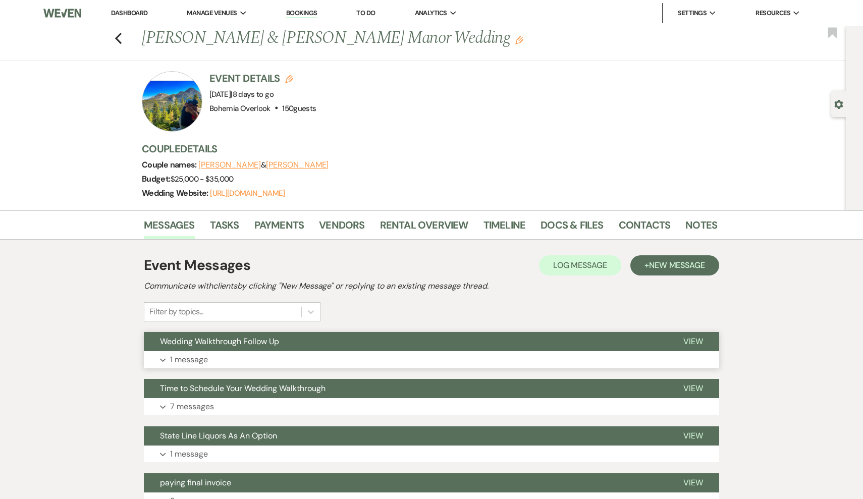
click at [385, 348] on button "Wedding Walkthrough Follow Up" at bounding box center [405, 341] width 523 height 19
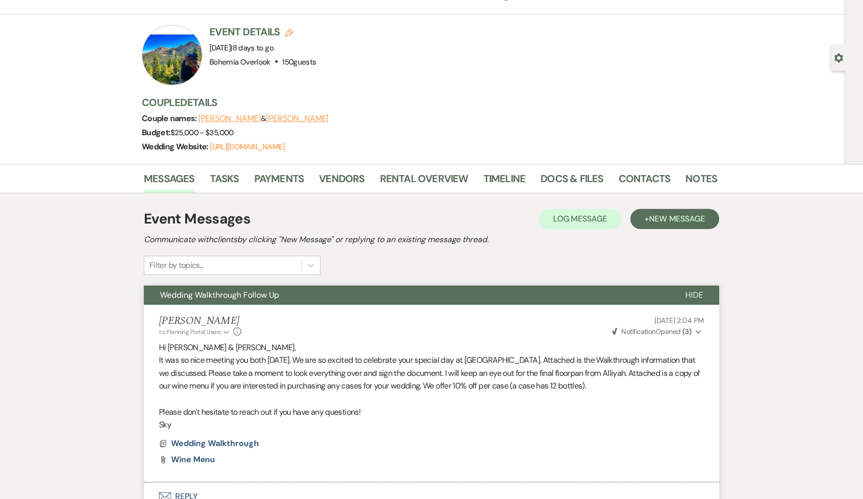
scroll to position [9, 0]
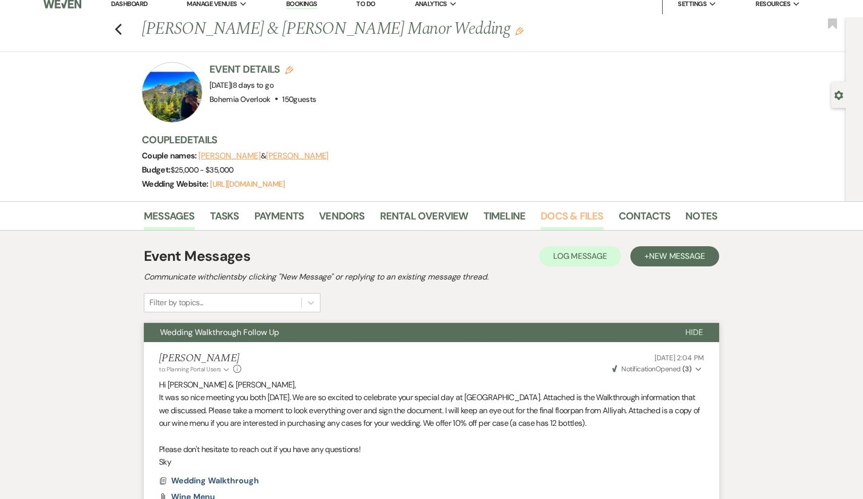
click at [552, 214] on link "Docs & Files" at bounding box center [571, 219] width 63 height 22
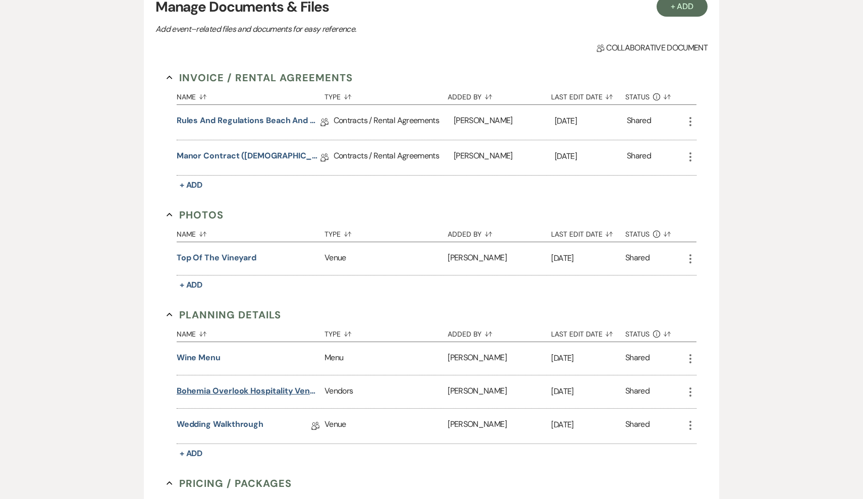
scroll to position [285, 0]
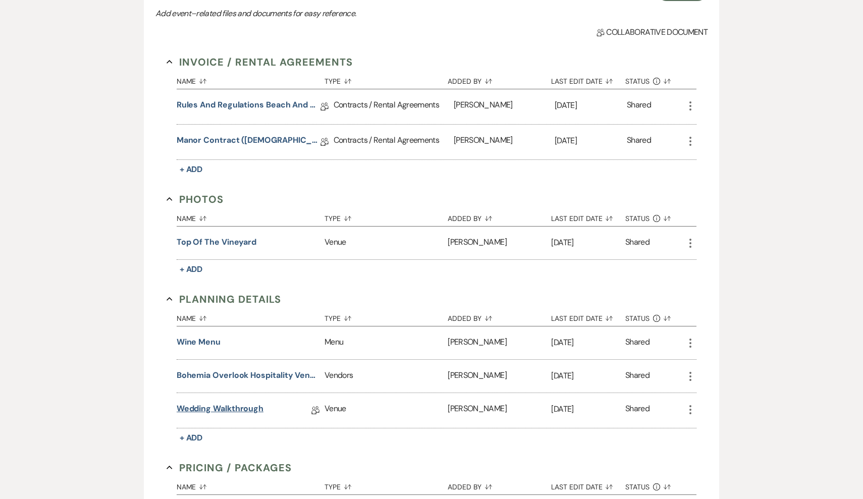
click at [225, 407] on link "Wedding Walkthrough" at bounding box center [220, 411] width 87 height 16
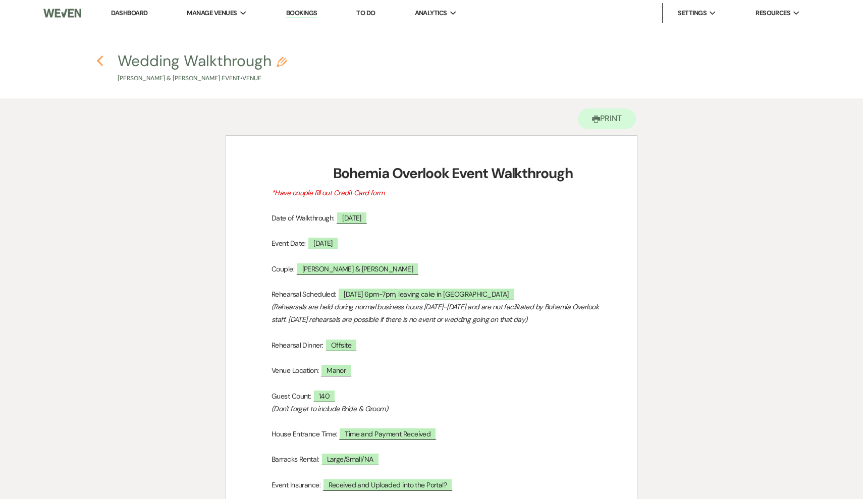
click at [100, 59] on use "button" at bounding box center [99, 60] width 7 height 11
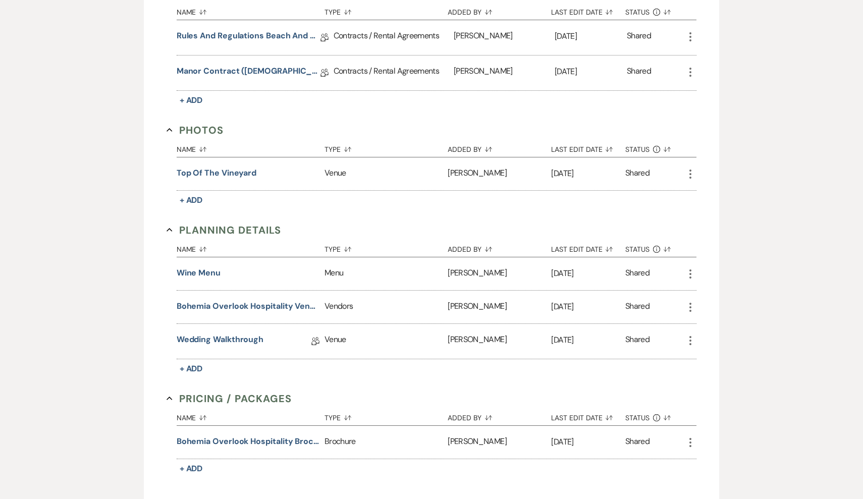
scroll to position [355, 0]
click at [243, 339] on link "Wedding Walkthrough" at bounding box center [220, 340] width 87 height 16
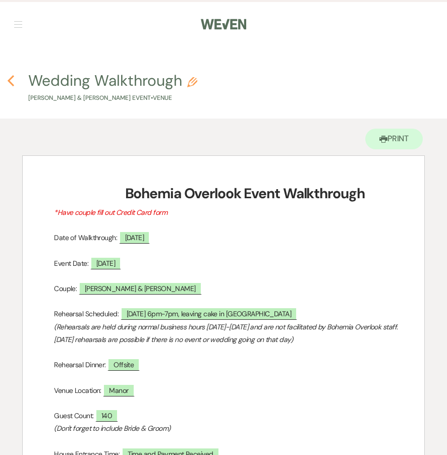
click at [11, 80] on icon "Previous" at bounding box center [11, 81] width 8 height 12
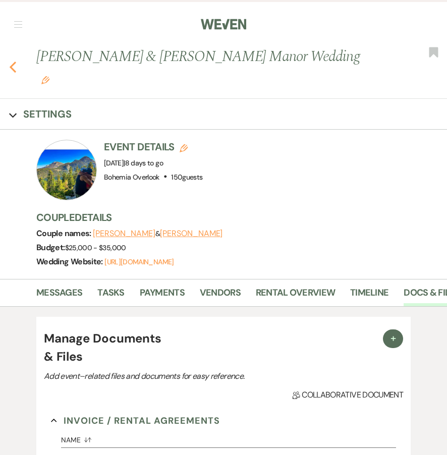
click at [16, 61] on icon "Previous" at bounding box center [13, 67] width 8 height 12
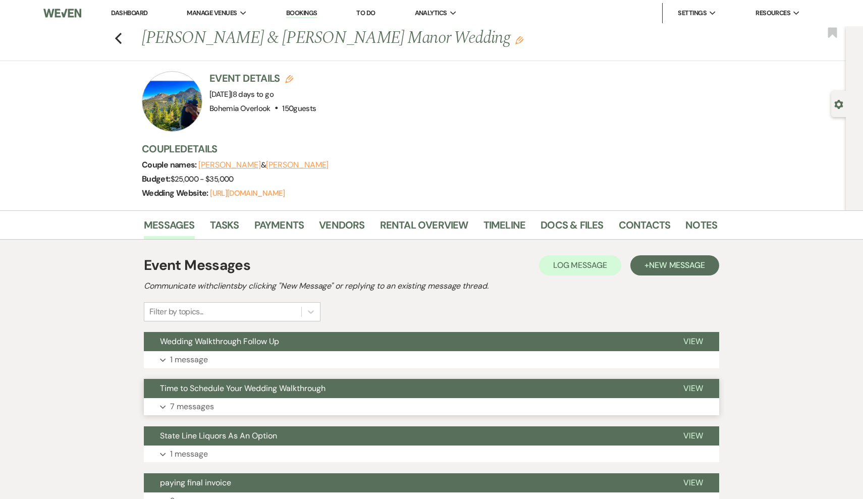
click at [361, 396] on button "Time to Schedule Your Wedding Walkthrough" at bounding box center [405, 388] width 523 height 19
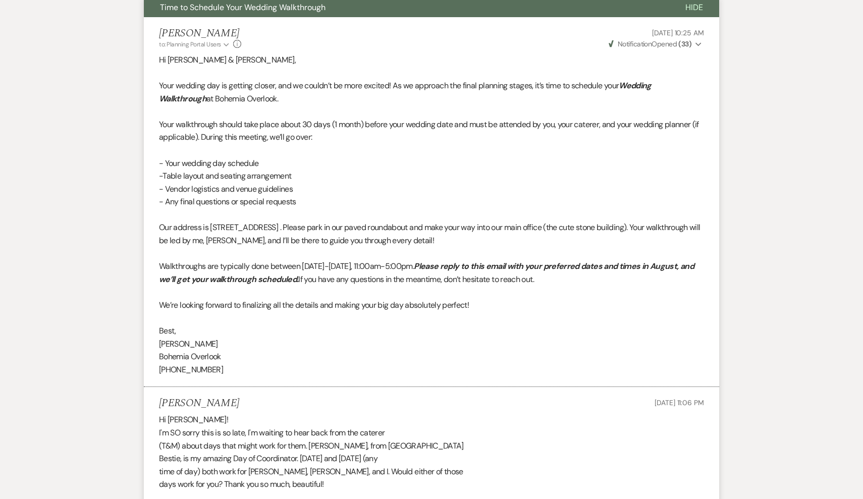
scroll to position [306, 0]
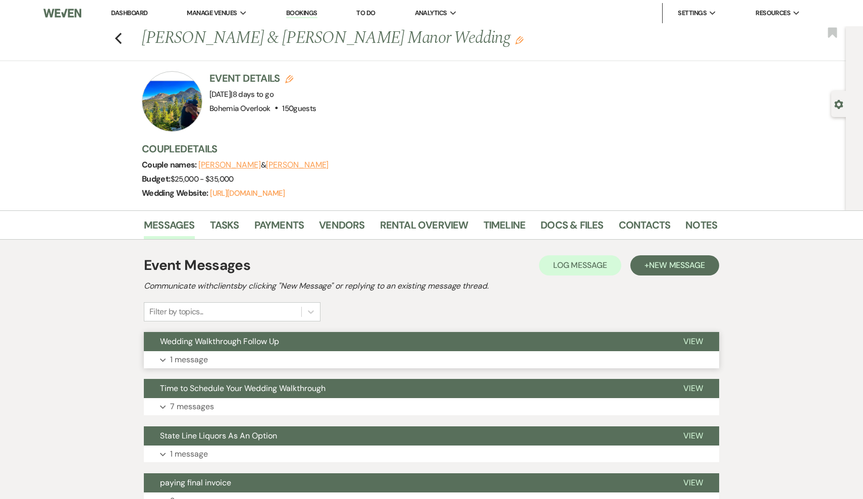
click at [302, 355] on button "Expand 1 message" at bounding box center [431, 359] width 575 height 17
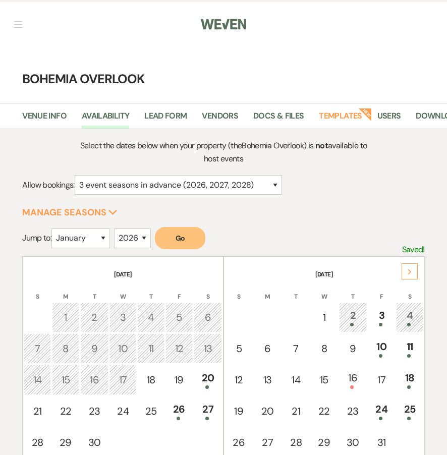
select select "3"
select select "2026"
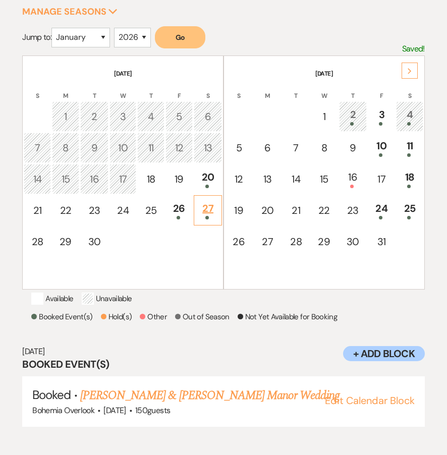
click at [210, 209] on div "27" at bounding box center [207, 210] width 17 height 19
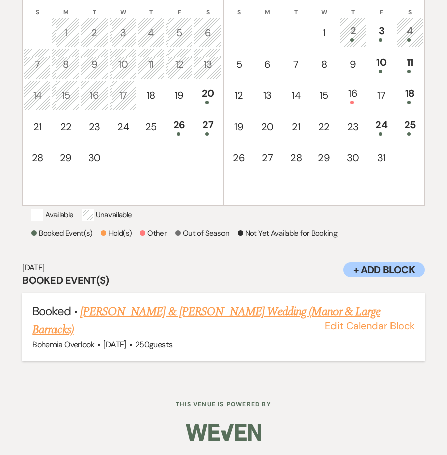
scroll to position [294, 0]
click at [189, 312] on link "[PERSON_NAME] & [PERSON_NAME] Wedding (Manor & Large Barracks)" at bounding box center [206, 321] width 348 height 36
click at [202, 314] on link "[PERSON_NAME] & [PERSON_NAME] Wedding (Manor & Large Barracks)" at bounding box center [206, 321] width 348 height 36
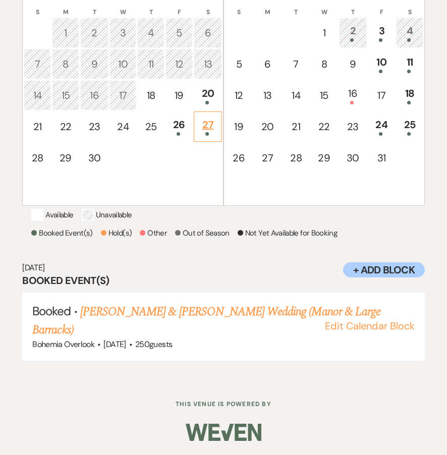
click at [214, 117] on div "27" at bounding box center [207, 126] width 17 height 19
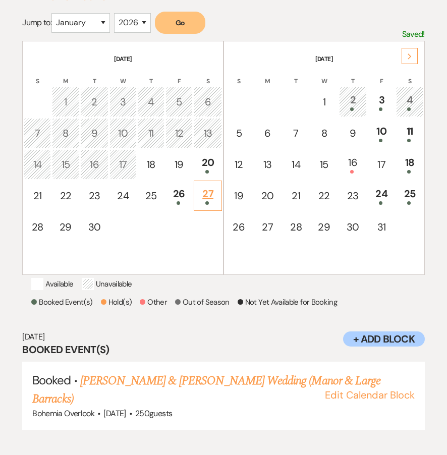
scroll to position [210, 0]
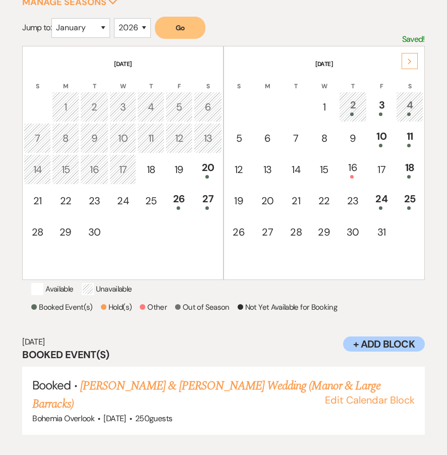
click at [400, 112] on td "4" at bounding box center [409, 107] width 27 height 30
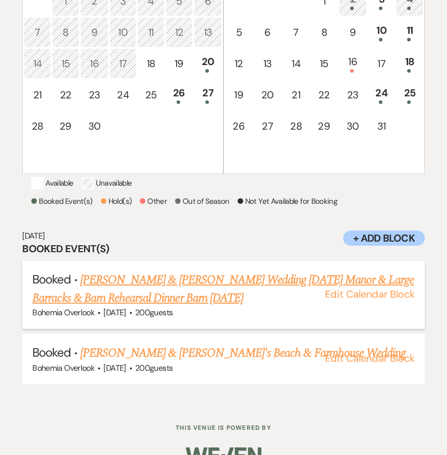
scroll to position [339, 0]
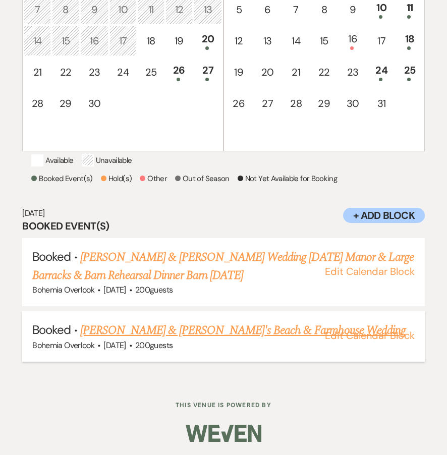
click at [205, 339] on link "Kevin Dufour & Denise De John's Beach & Farmhouse Wedding" at bounding box center [242, 330] width 325 height 18
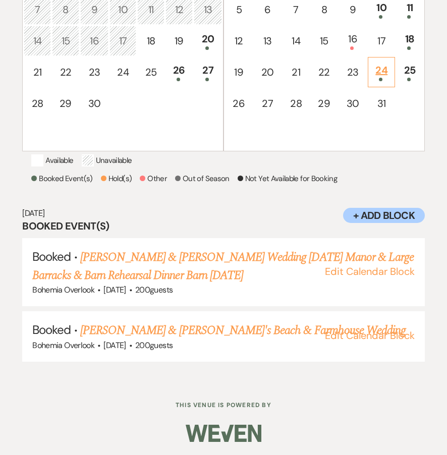
click at [375, 71] on div "24" at bounding box center [381, 72] width 16 height 19
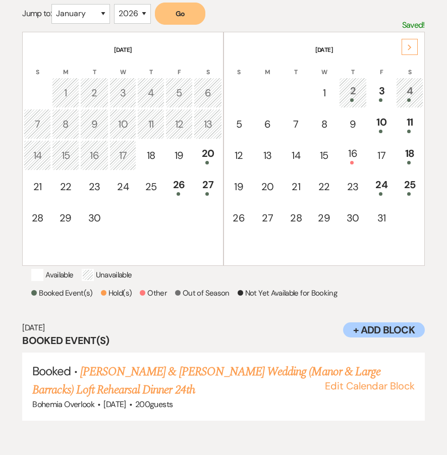
scroll to position [210, 0]
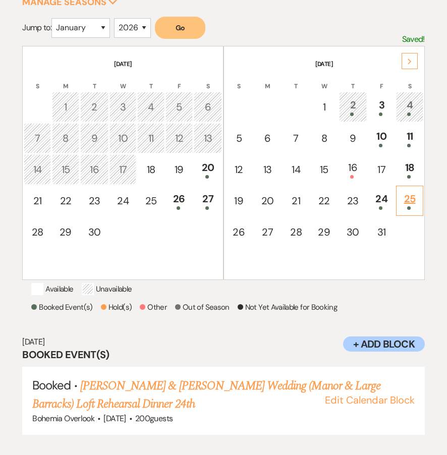
click at [412, 204] on div "25" at bounding box center [410, 200] width 16 height 19
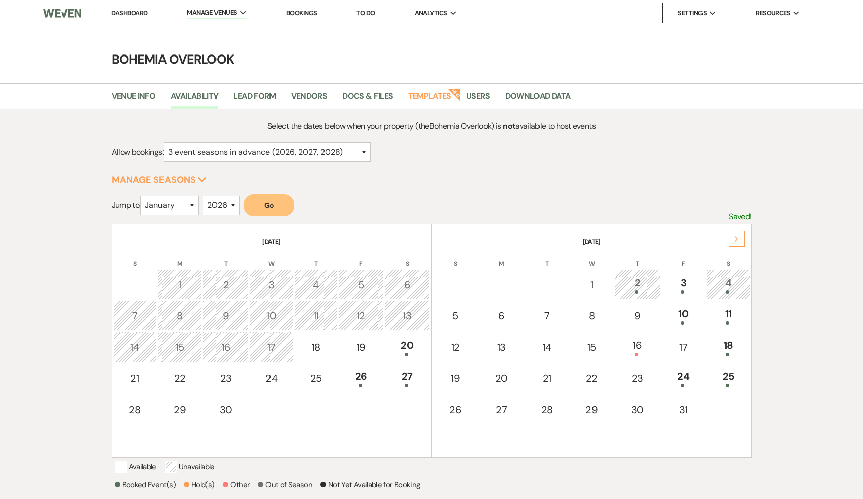
scroll to position [0, 0]
click at [133, 13] on link "Dashboard" at bounding box center [129, 13] width 36 height 9
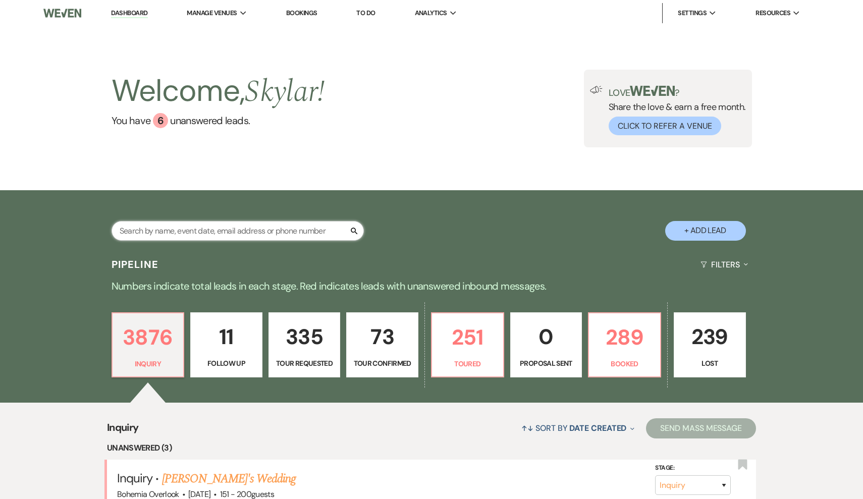
click at [313, 230] on input "text" at bounding box center [237, 231] width 252 height 20
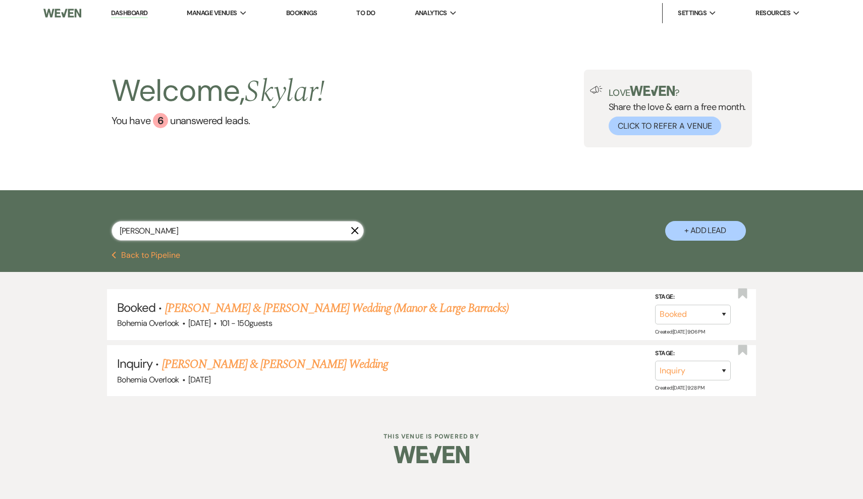
type input "Swann"
drag, startPoint x: 313, startPoint y: 230, endPoint x: 277, endPoint y: 308, distance: 86.0
click at [277, 308] on link "Alexandra Swann-White & Jesse Bittner's Wedding (Manor & Large Barracks)" at bounding box center [337, 308] width 344 height 18
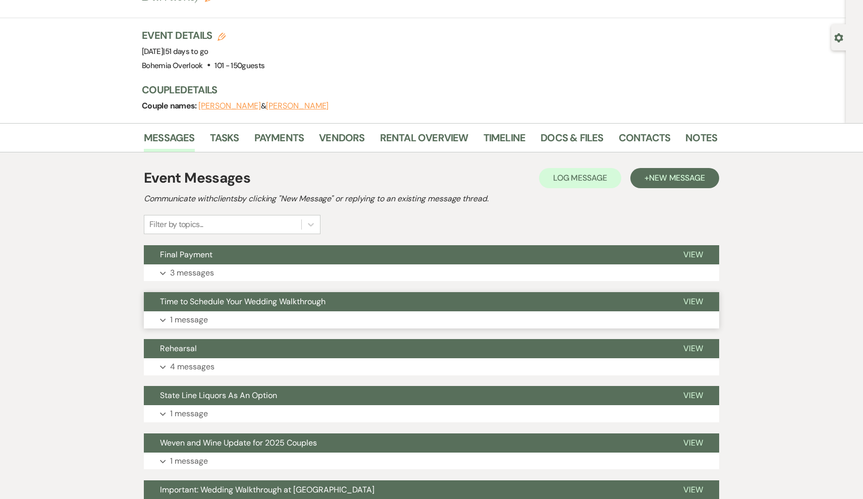
scroll to position [68, 0]
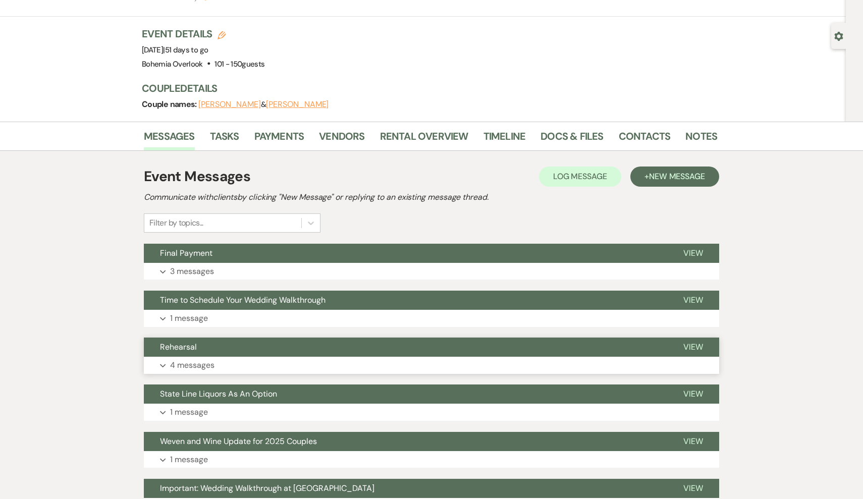
click at [292, 352] on button "Rehearsal" at bounding box center [405, 346] width 523 height 19
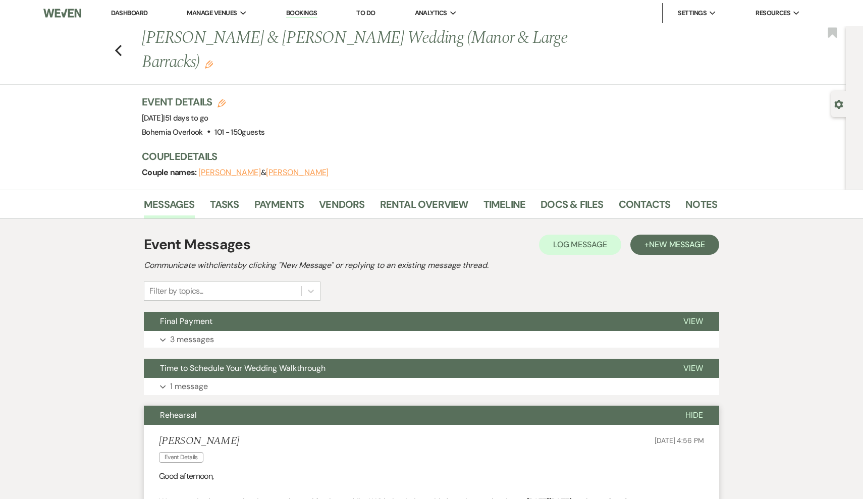
scroll to position [0, 0]
click at [118, 49] on use "button" at bounding box center [118, 50] width 7 height 11
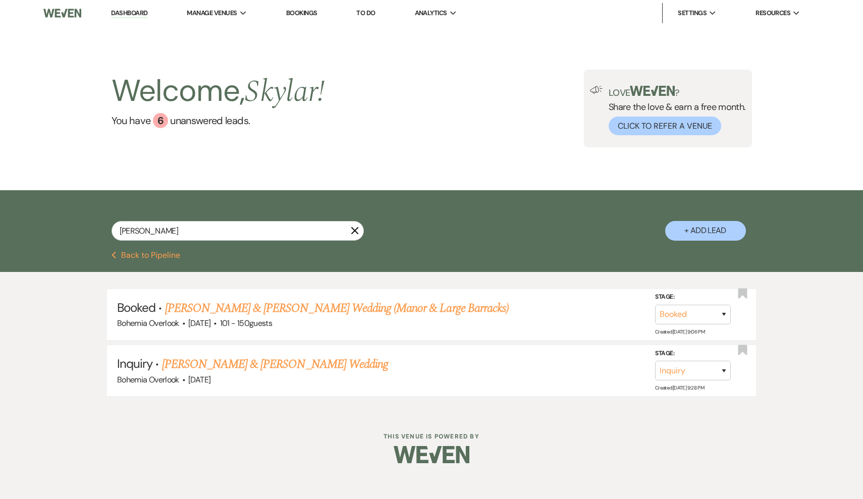
click at [137, 10] on link "Dashboard" at bounding box center [129, 14] width 36 height 10
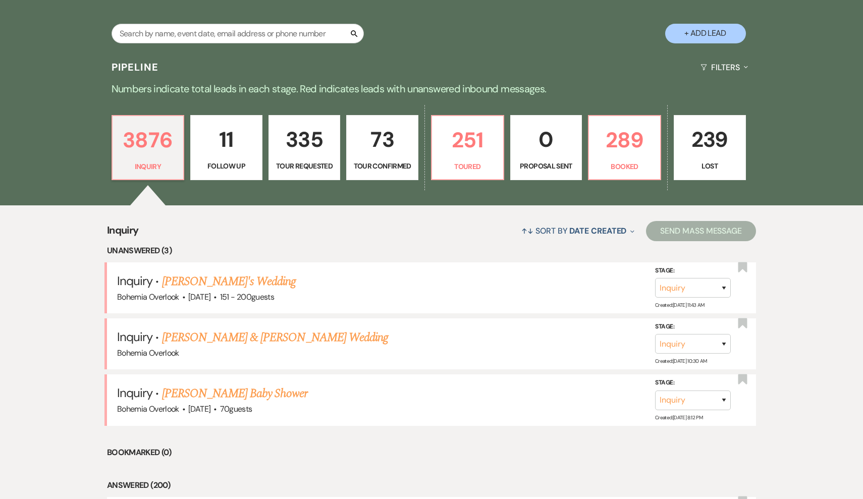
scroll to position [247, 0]
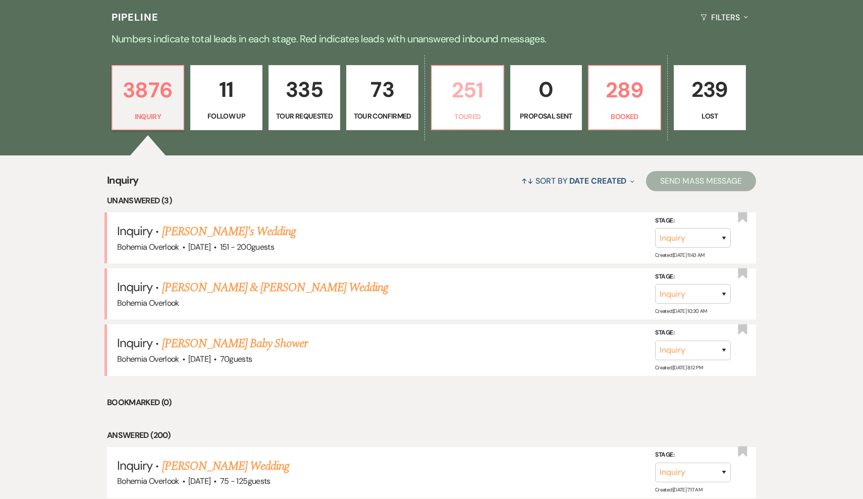
click at [446, 91] on p "251" at bounding box center [467, 90] width 59 height 34
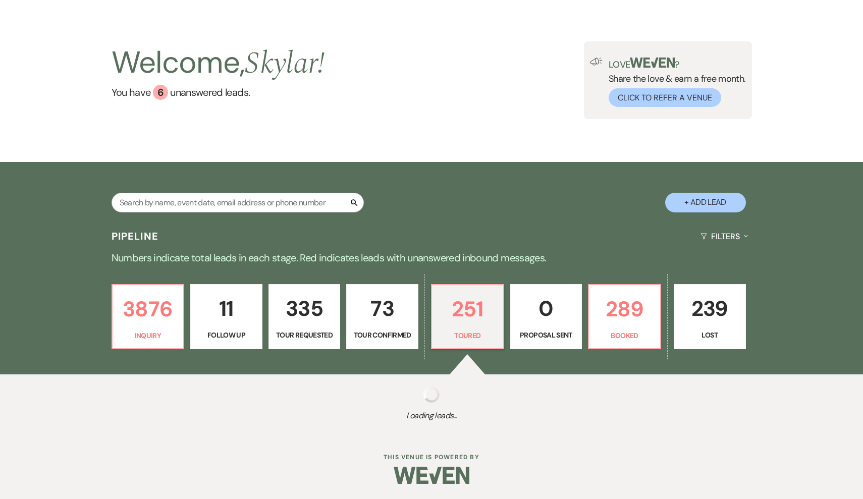
scroll to position [28, 0]
select select "5"
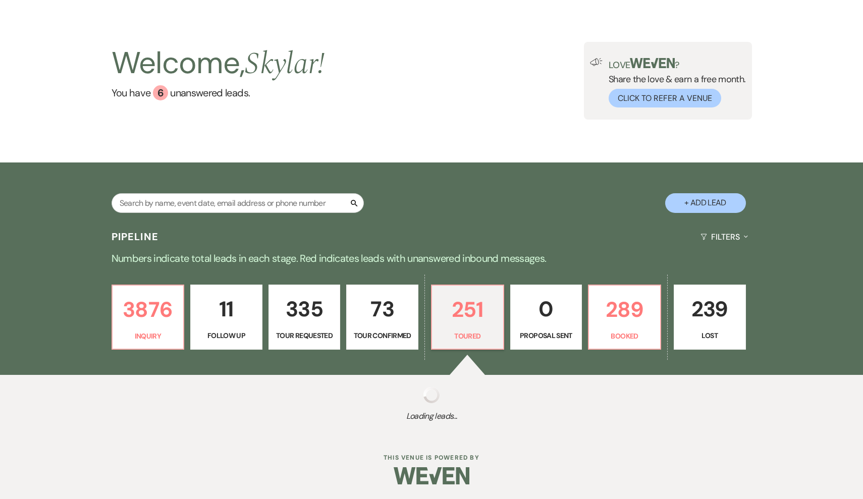
select select "5"
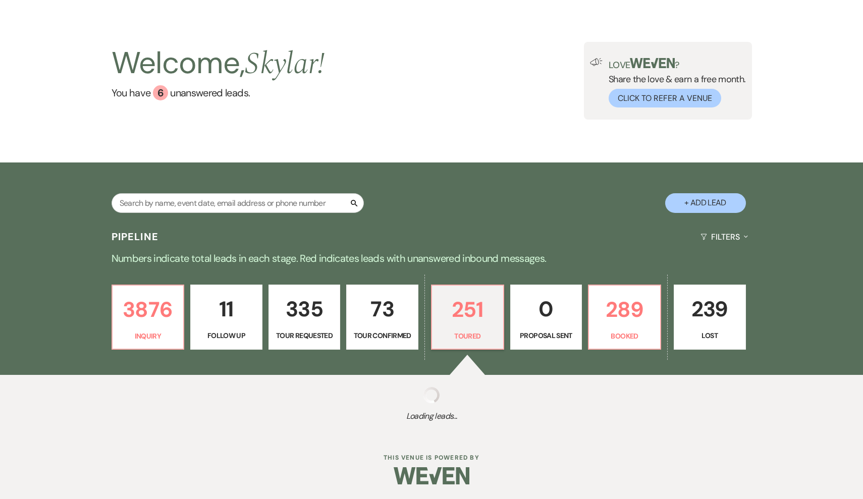
select select "5"
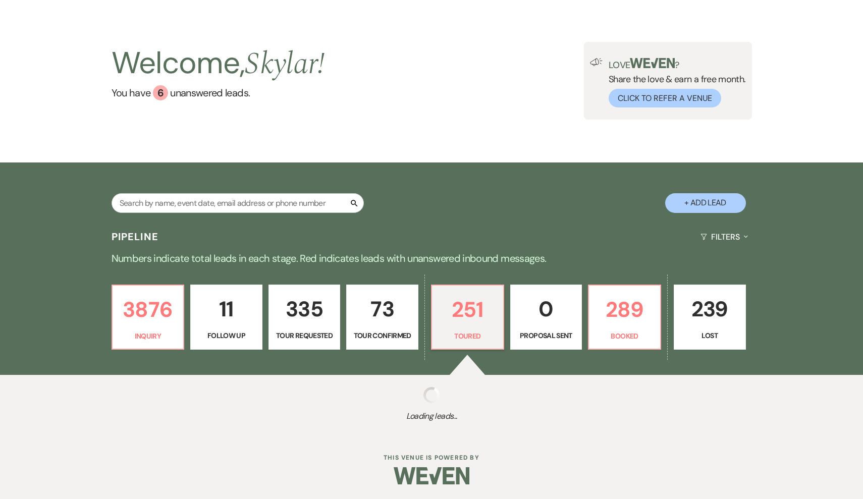
select select "5"
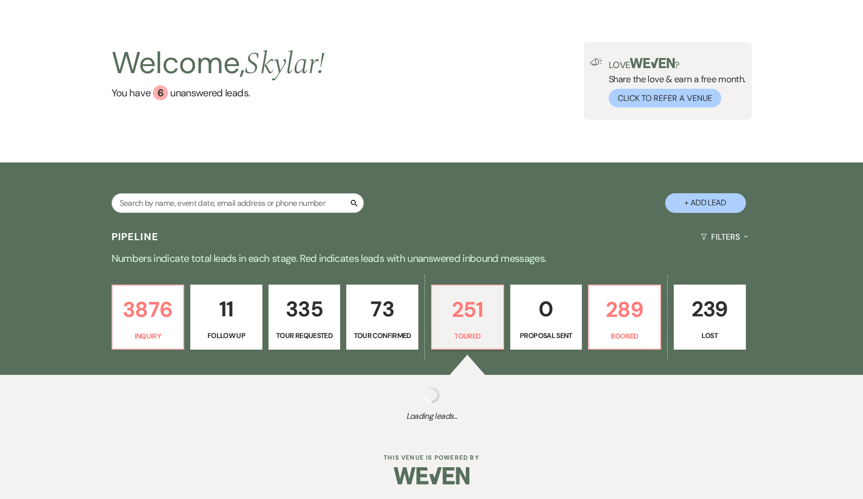
select select "5"
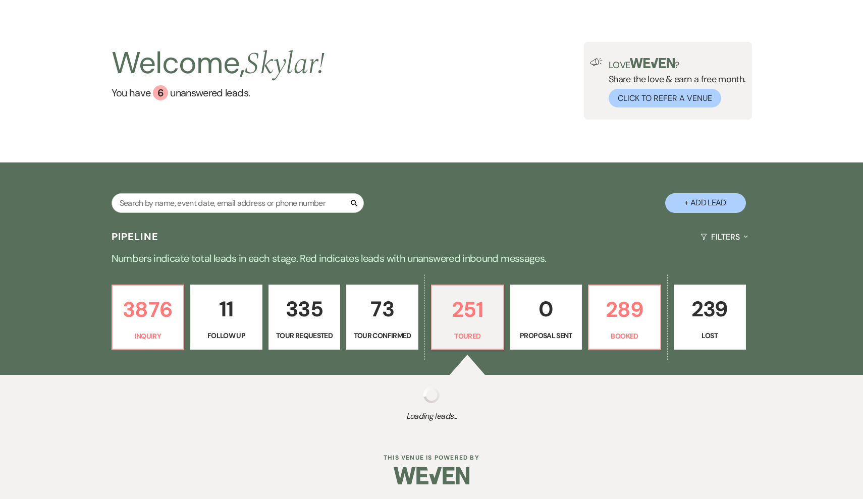
select select "5"
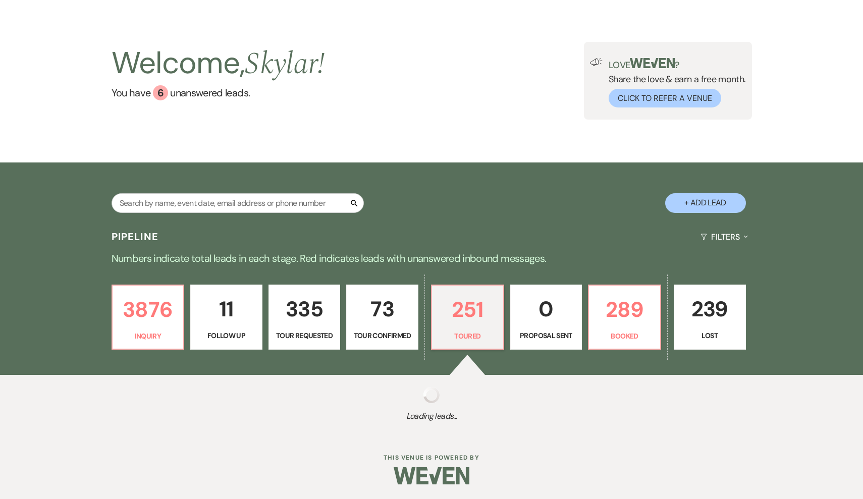
select select "5"
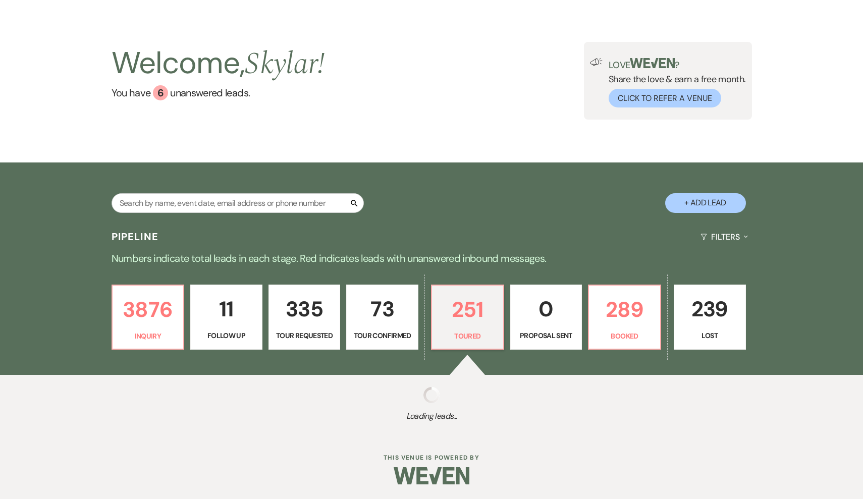
select select "5"
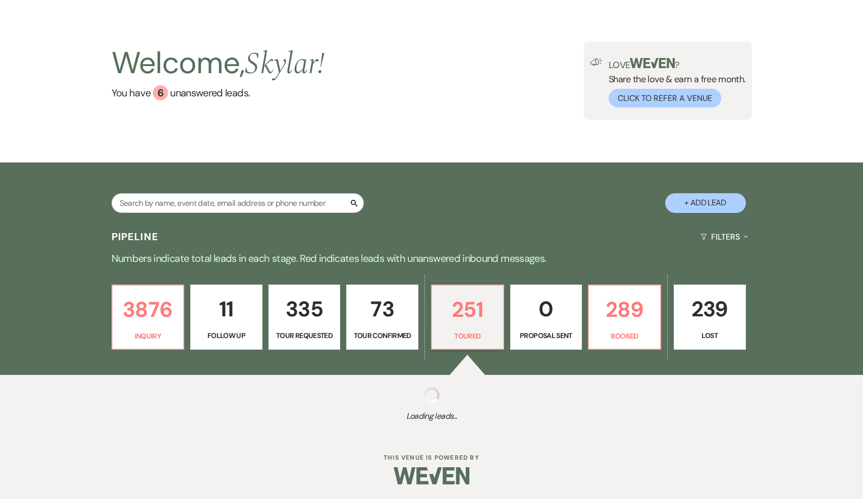
select select "5"
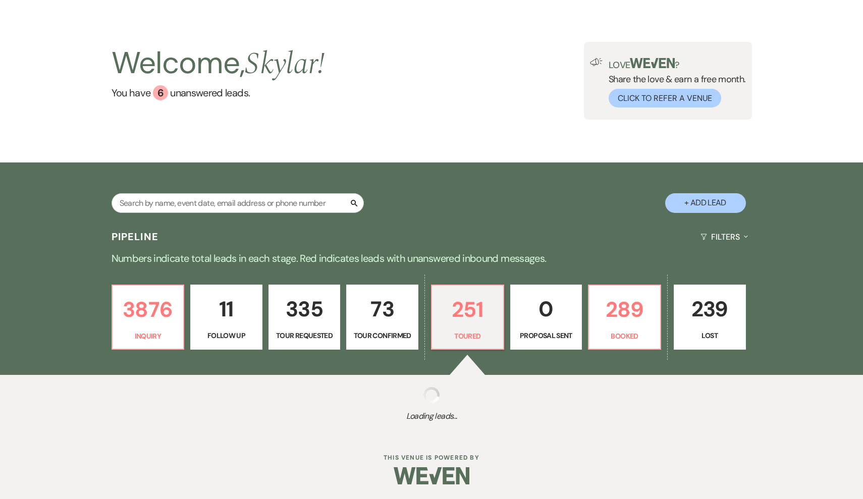
select select "5"
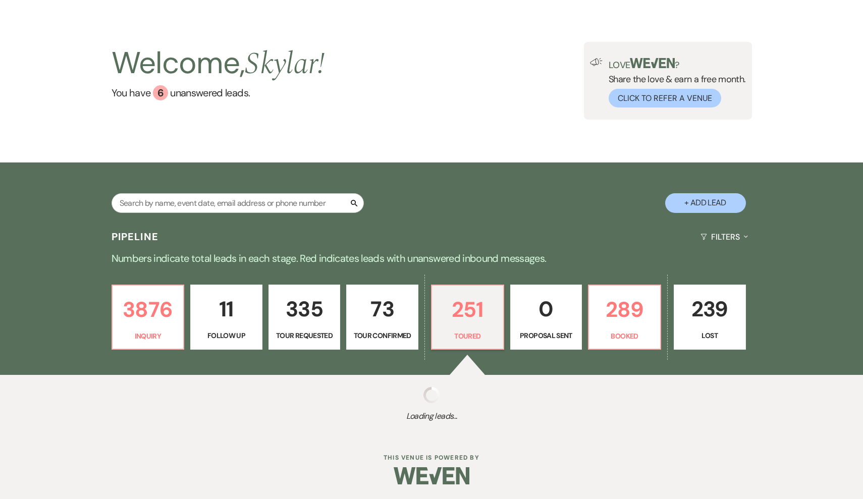
select select "5"
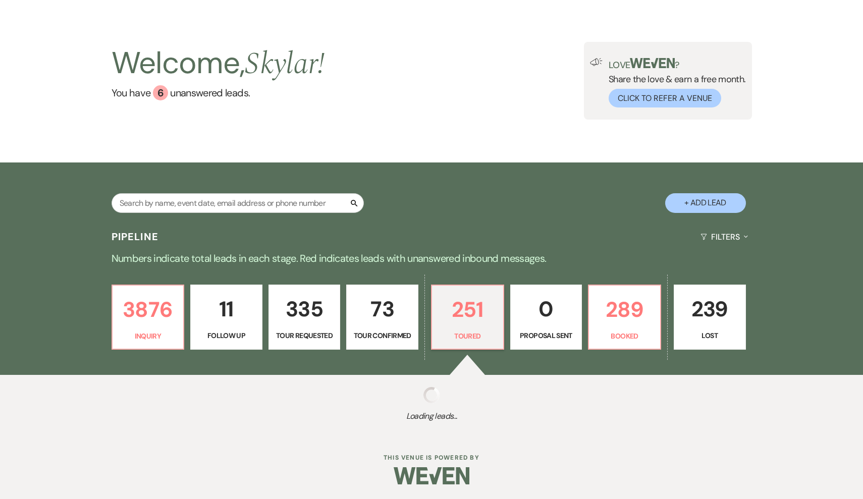
select select "5"
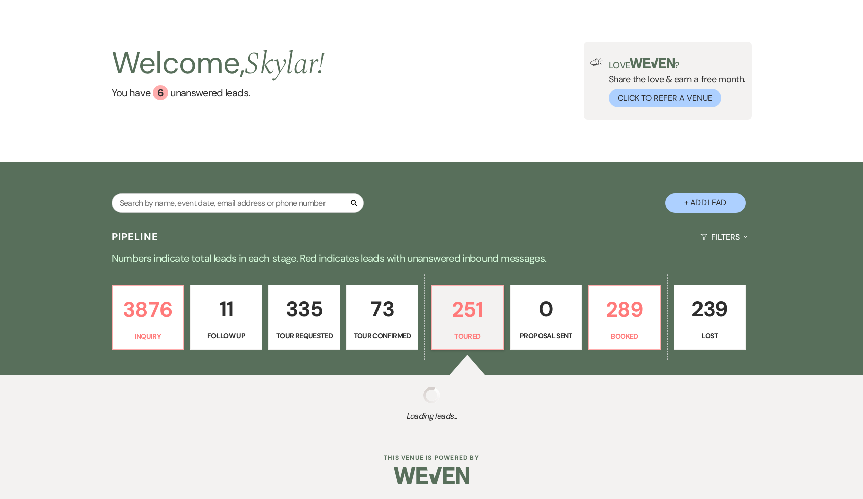
select select "5"
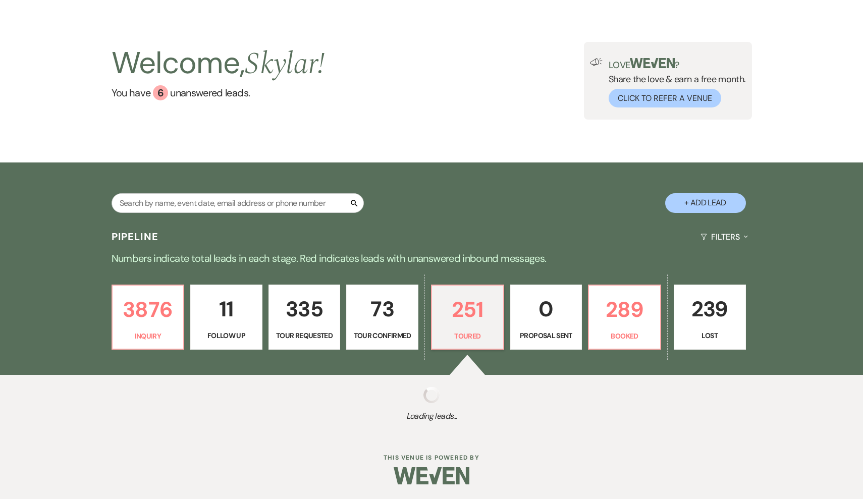
select select "5"
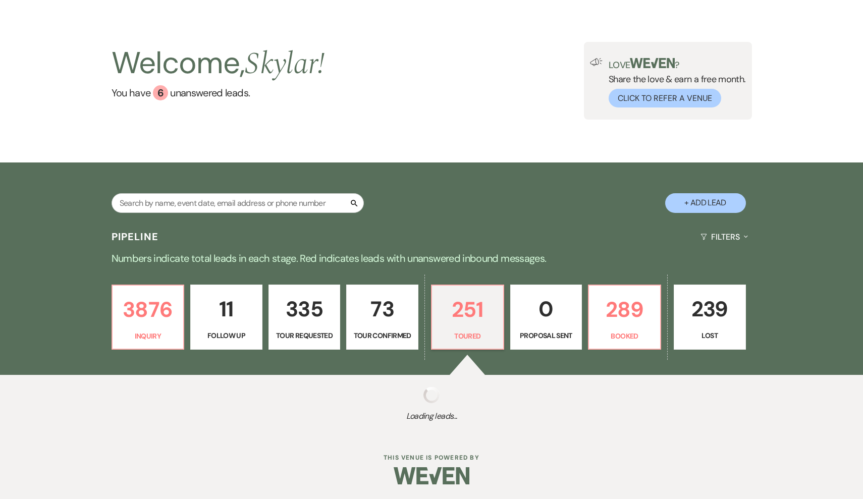
select select "5"
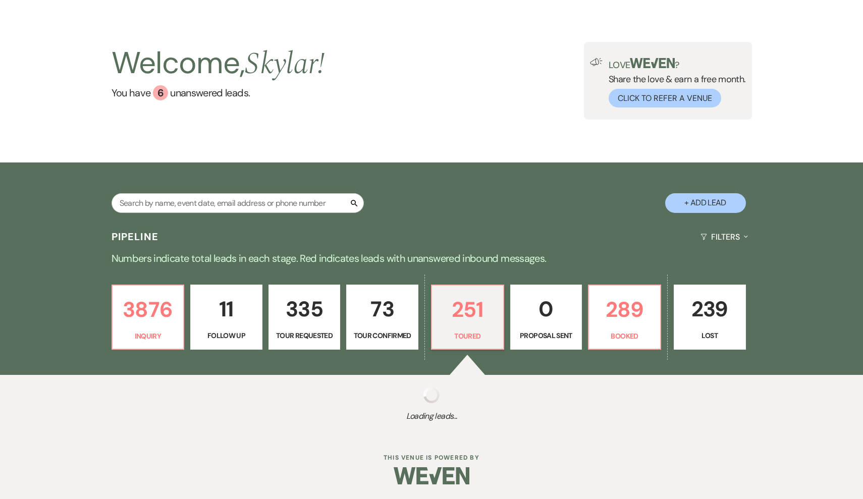
select select "5"
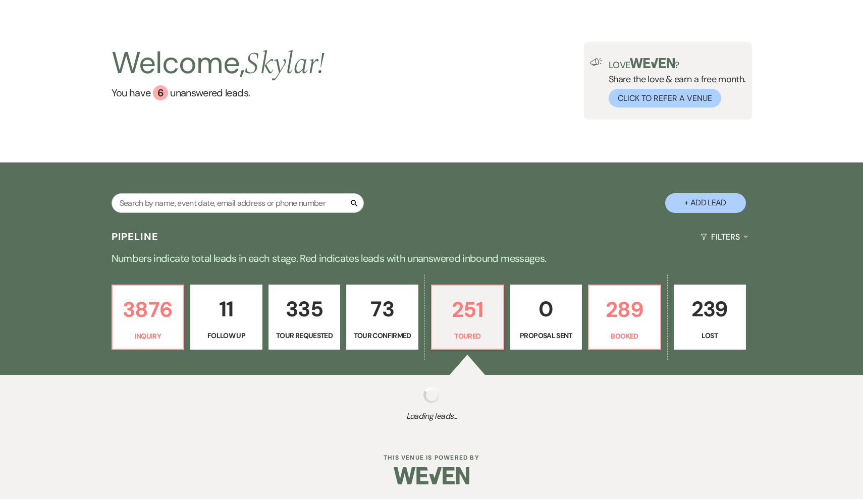
select select "5"
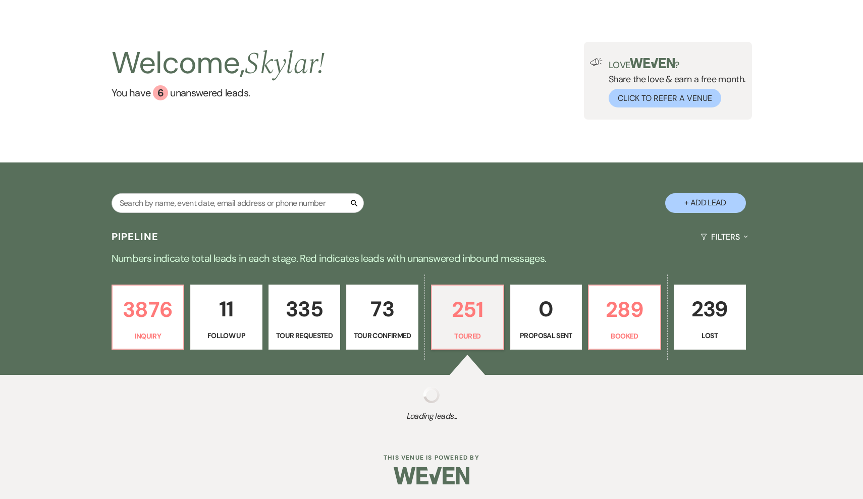
select select "5"
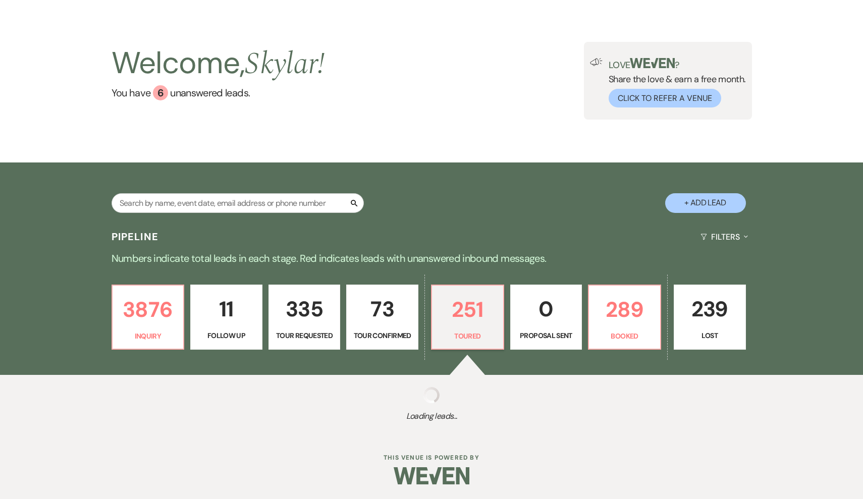
select select "5"
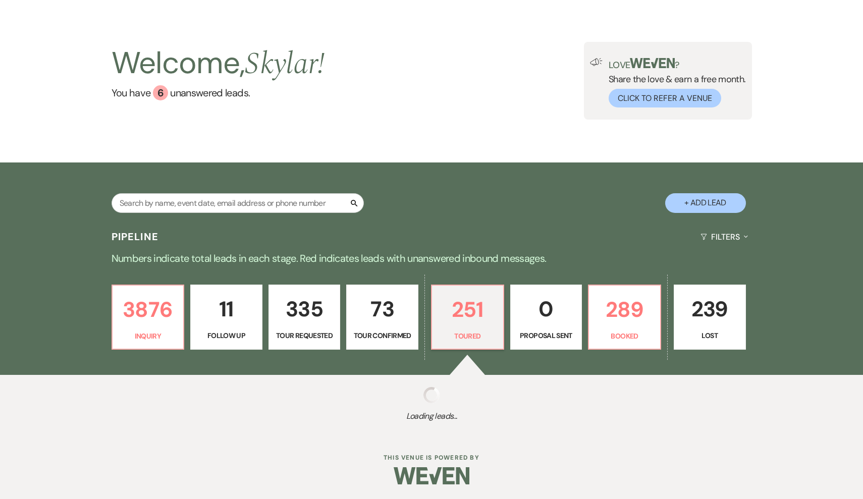
select select "5"
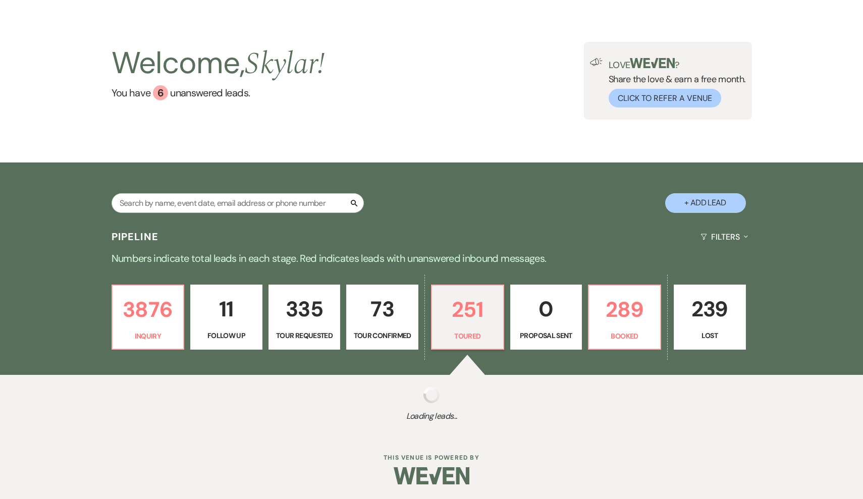
select select "5"
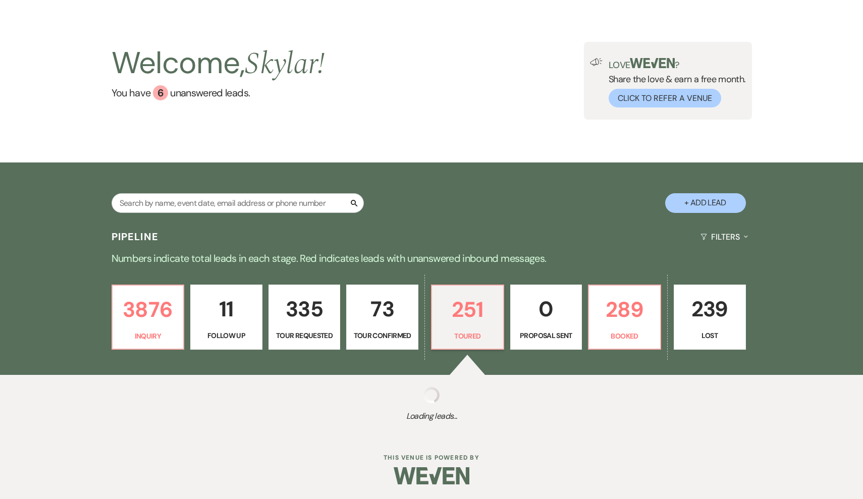
select select "5"
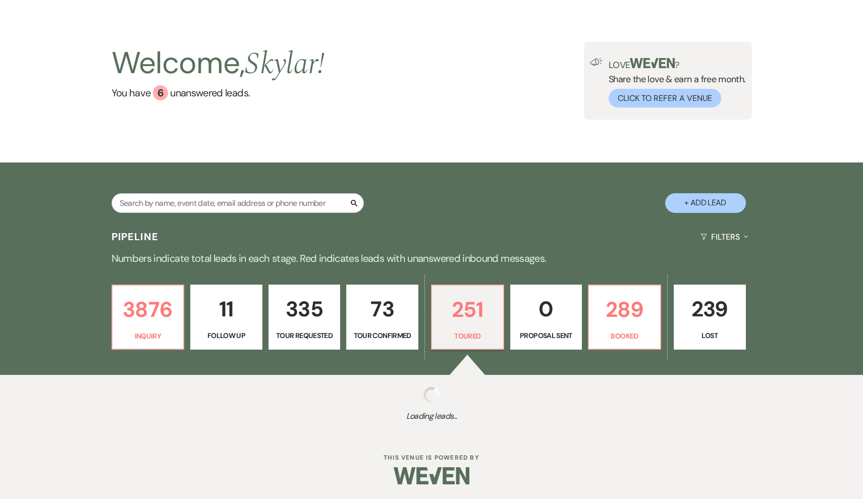
select select "5"
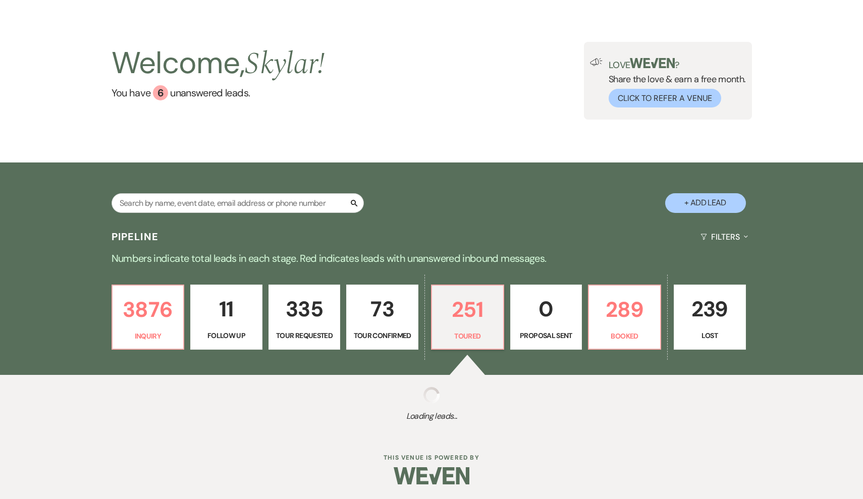
select select "5"
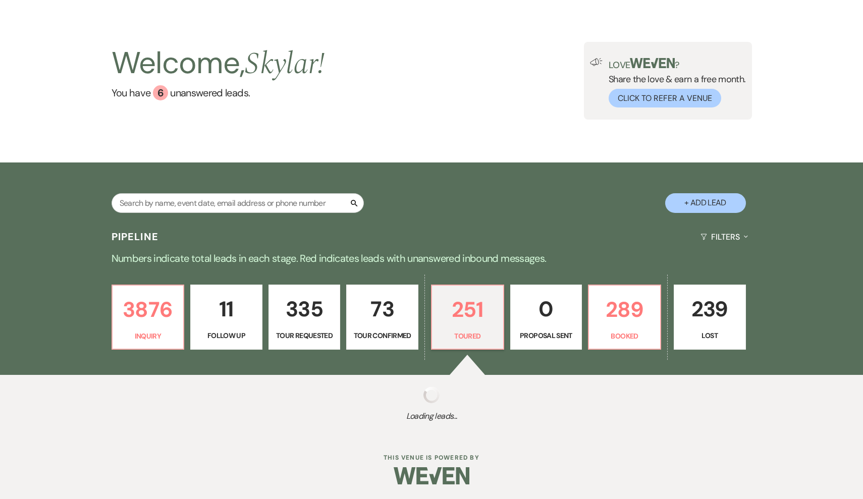
select select "5"
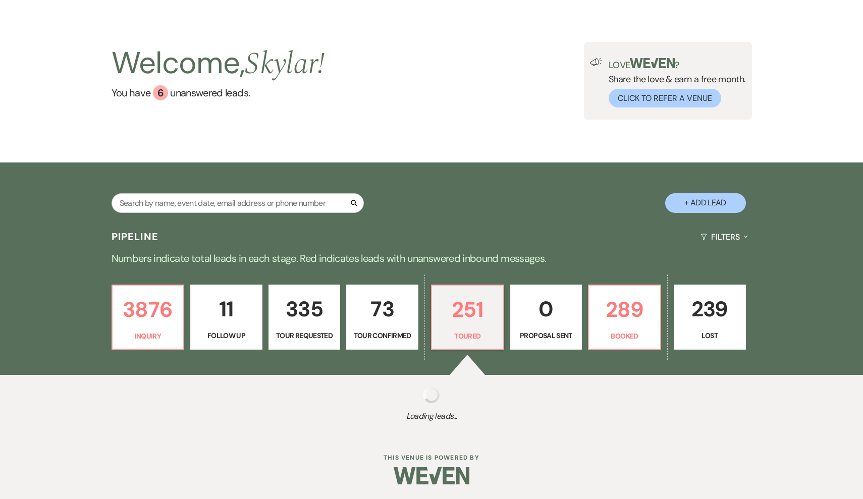
select select "5"
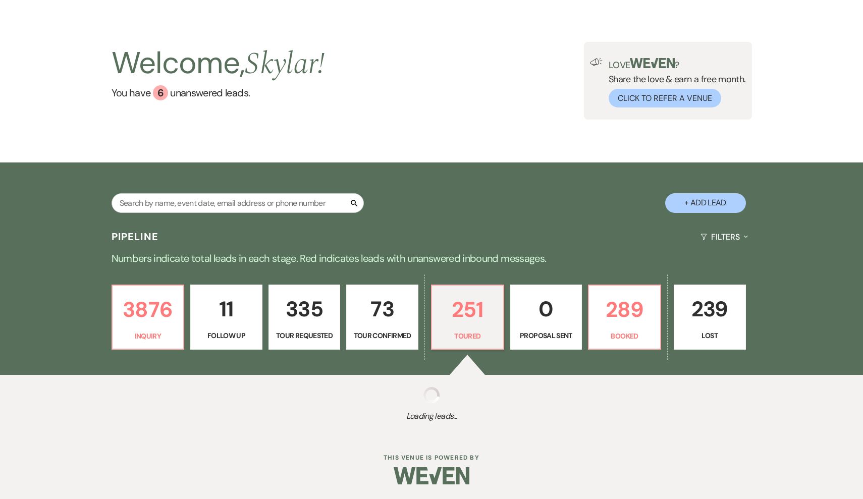
select select "5"
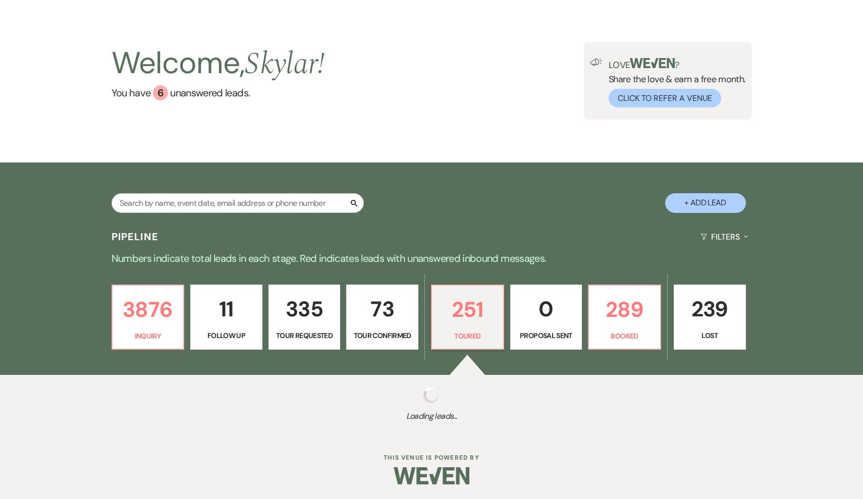
select select "5"
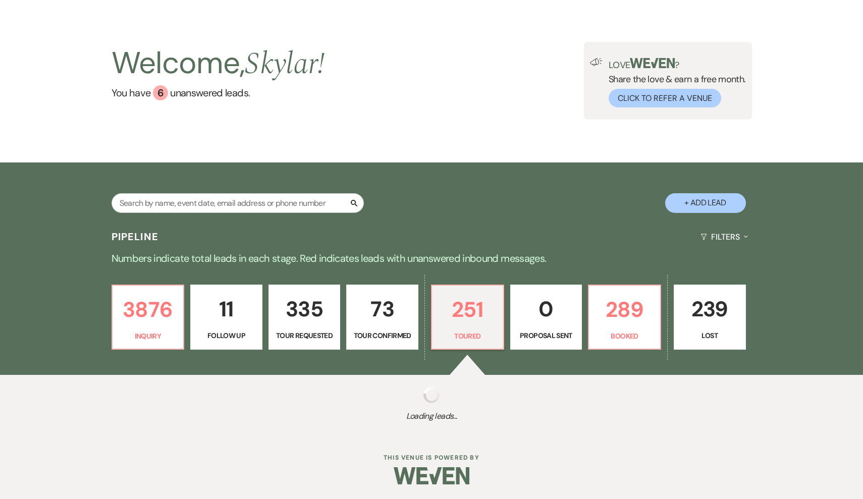
select select "5"
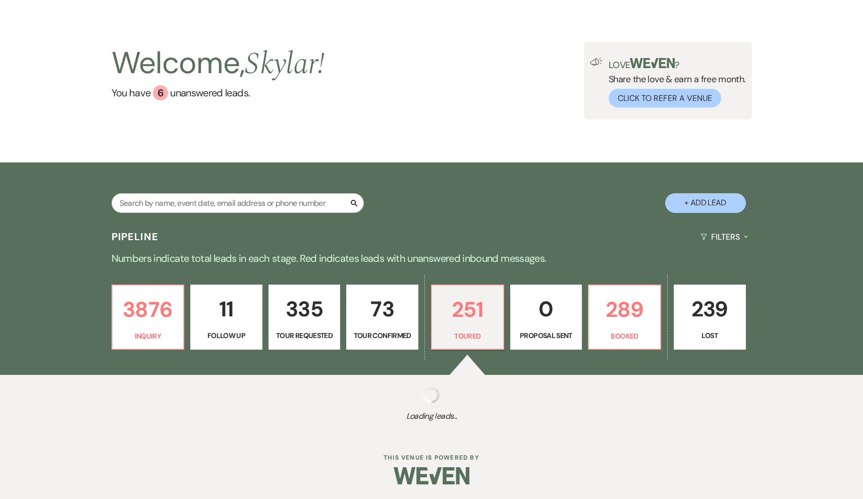
select select "5"
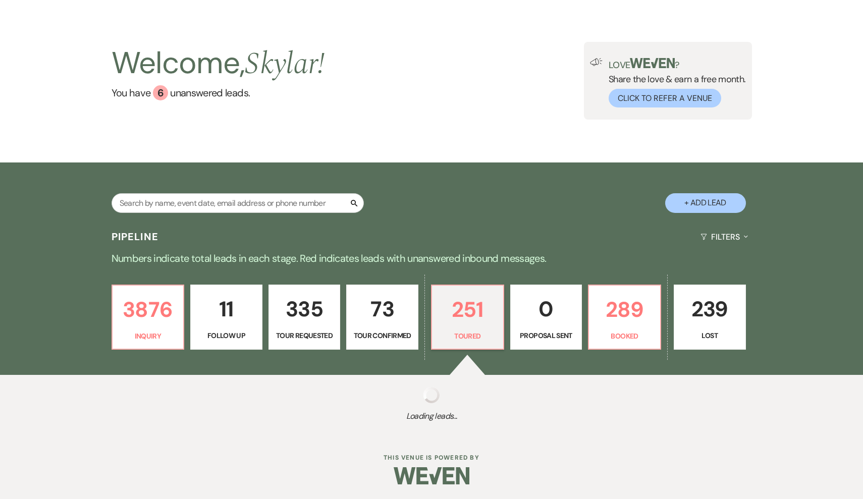
select select "5"
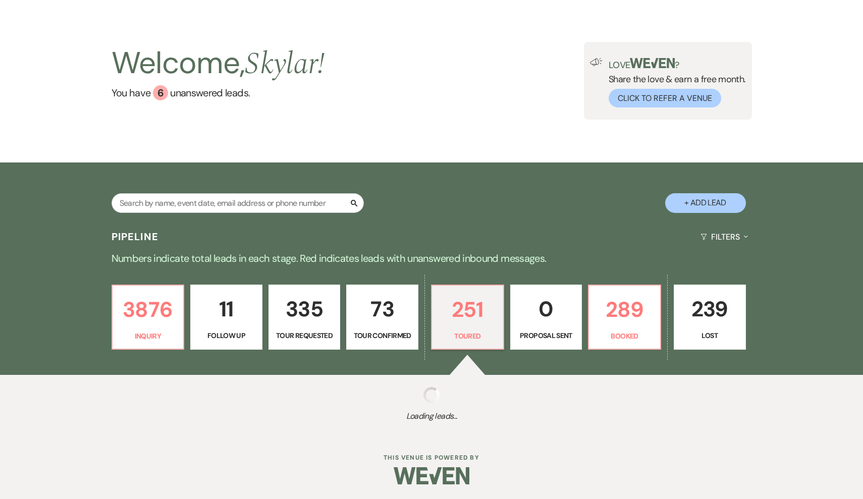
select select "5"
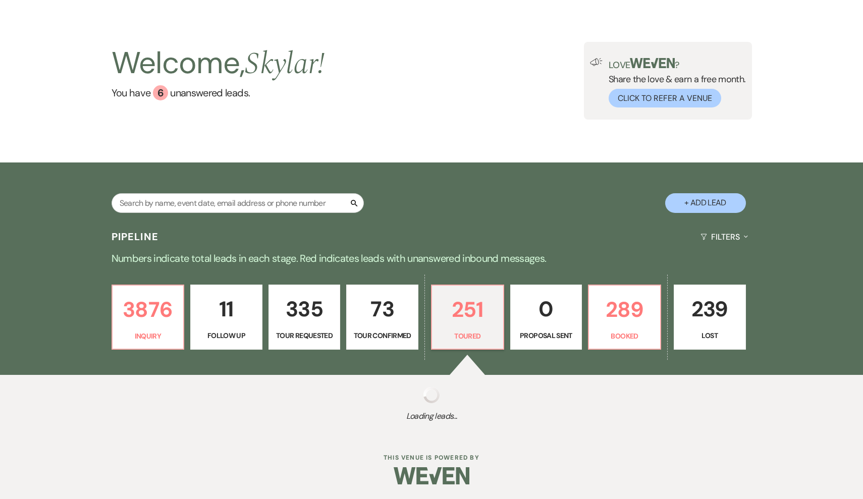
select select "5"
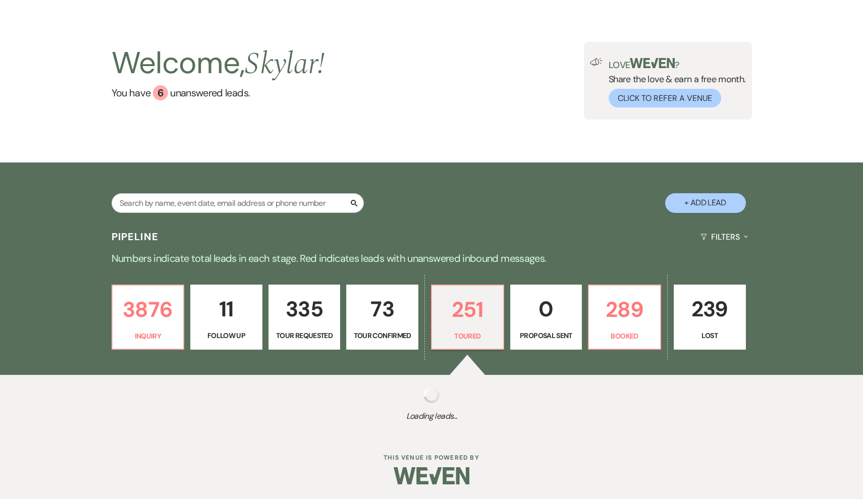
select select "5"
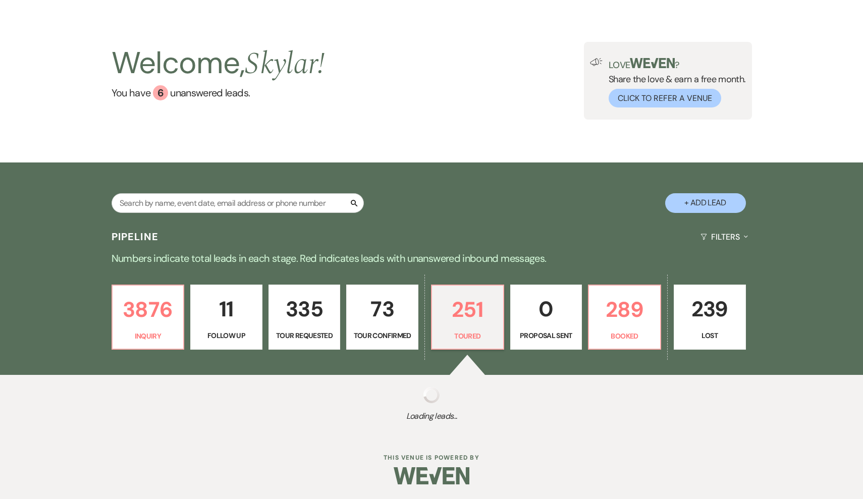
select select "5"
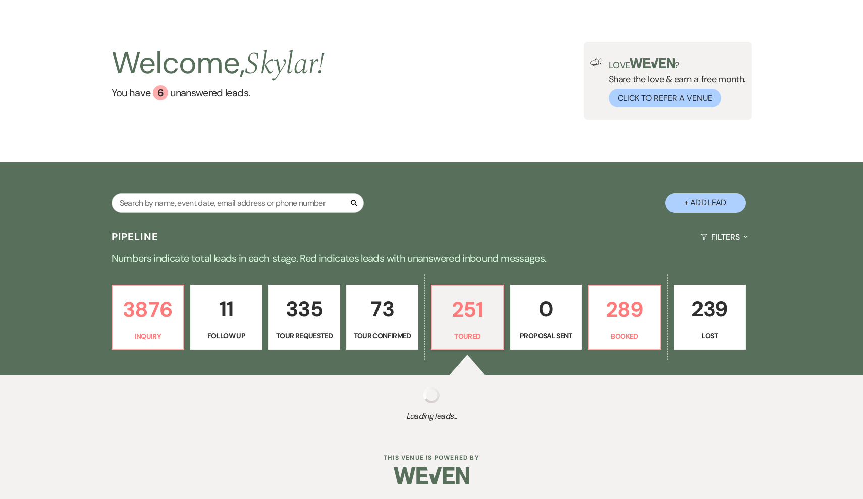
select select "5"
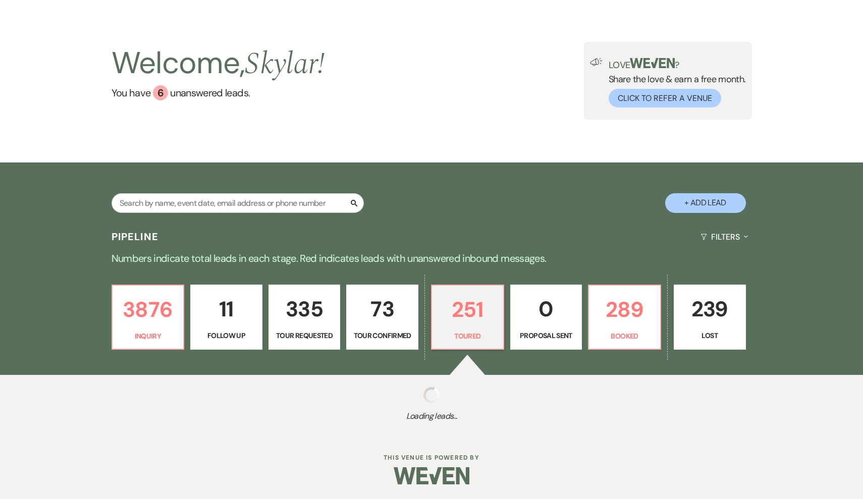
select select "5"
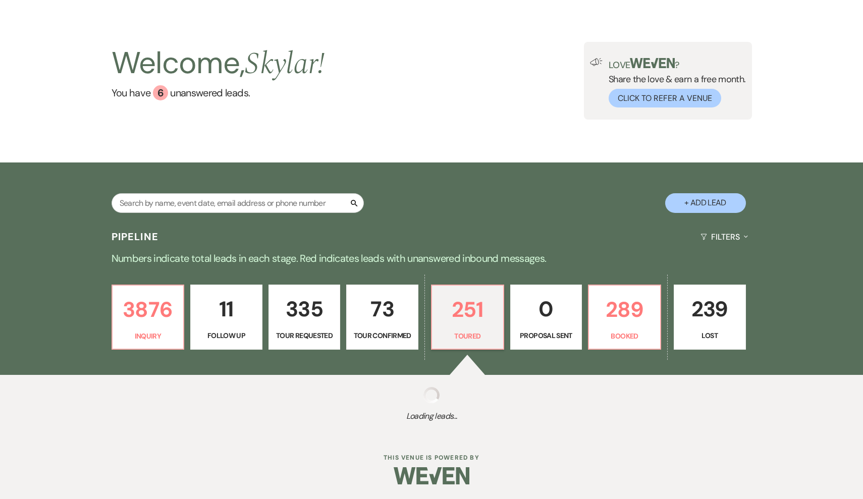
select select "5"
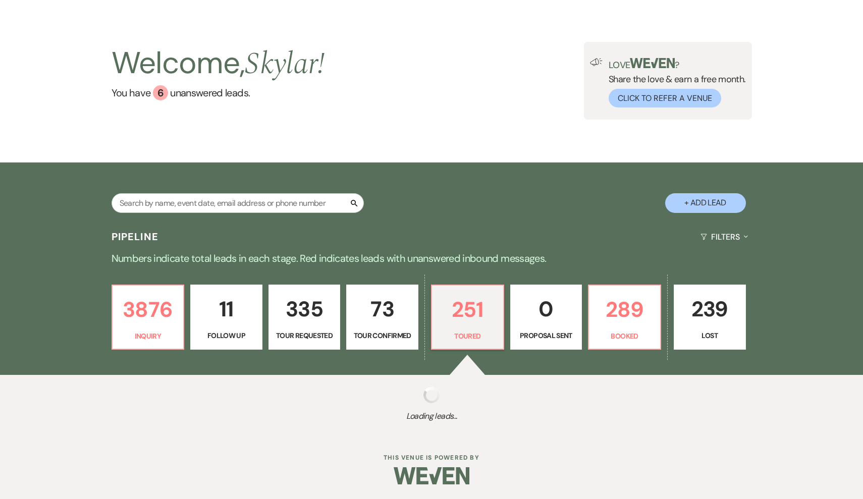
select select "5"
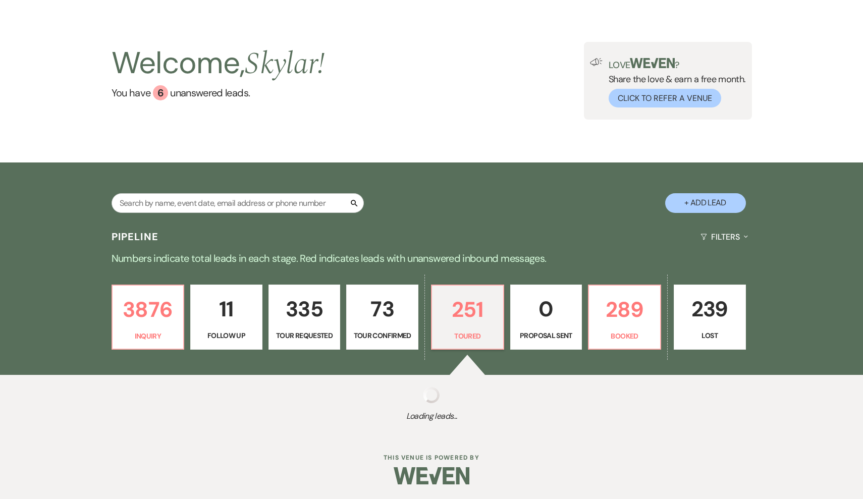
select select "5"
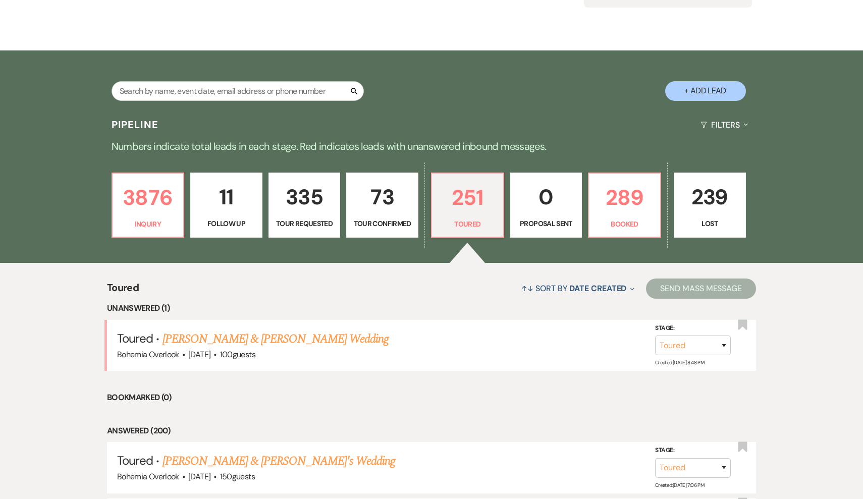
scroll to position [149, 0]
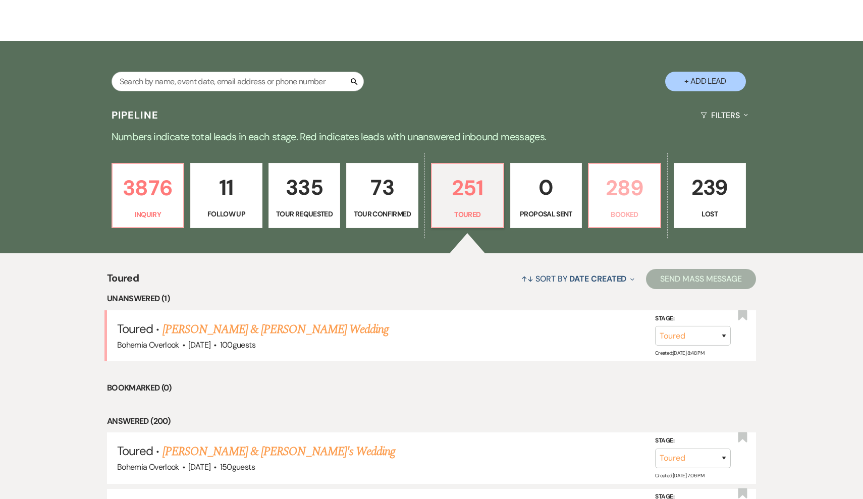
click at [446, 187] on p "289" at bounding box center [624, 188] width 59 height 34
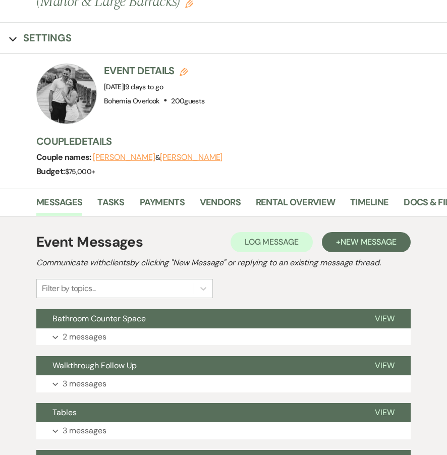
scroll to position [76, 0]
click at [407, 203] on link "Docs & Files" at bounding box center [432, 205] width 56 height 21
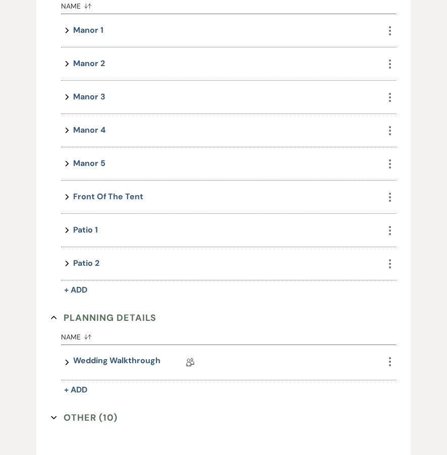
scroll to position [963, 0]
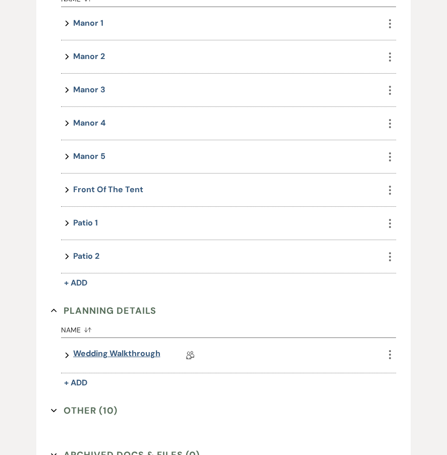
click at [137, 355] on link "Wedding Walkthrough" at bounding box center [116, 356] width 87 height 16
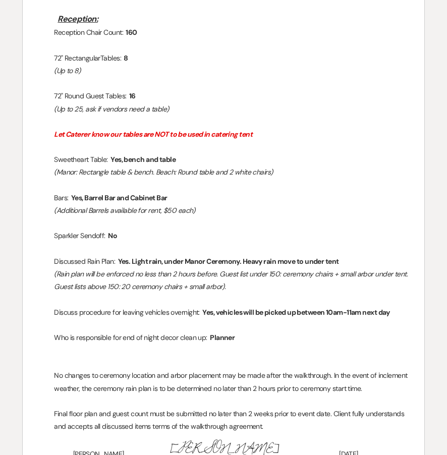
scroll to position [1124, 0]
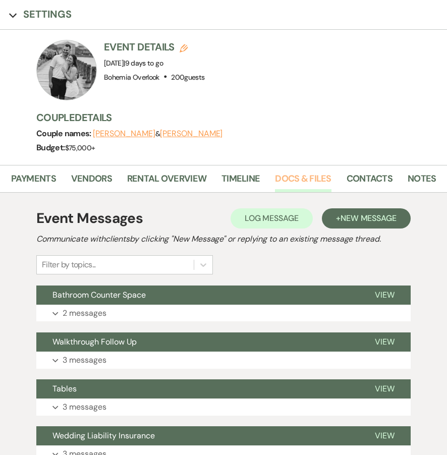
scroll to position [0, 128]
click at [104, 175] on link "Vendors" at bounding box center [92, 181] width 41 height 21
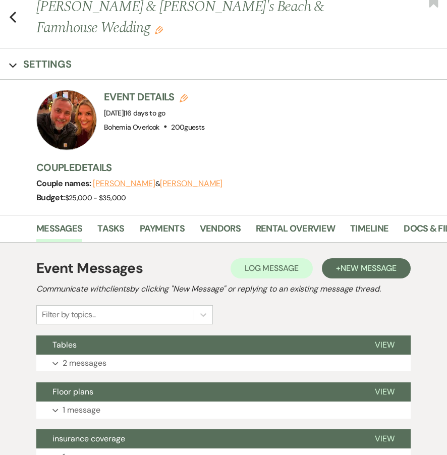
scroll to position [53, 0]
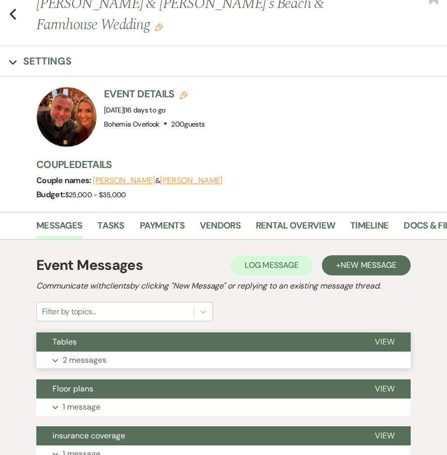
click at [216, 358] on button "Expand 2 messages" at bounding box center [223, 360] width 374 height 17
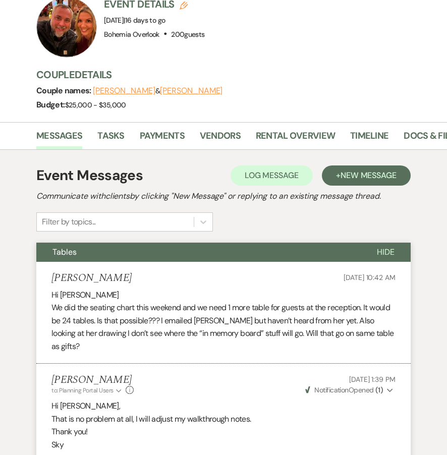
scroll to position [126, 0]
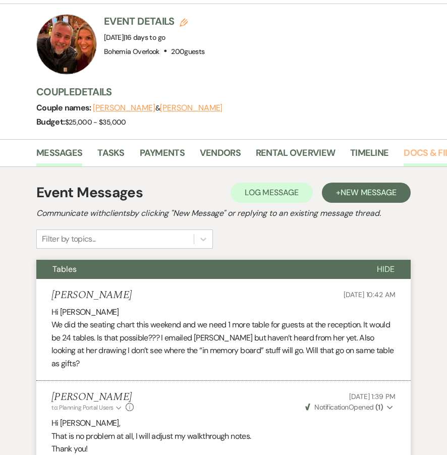
click at [415, 153] on link "Docs & Files" at bounding box center [432, 156] width 56 height 21
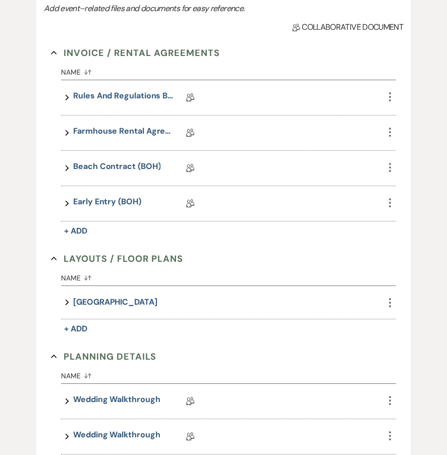
scroll to position [406, 0]
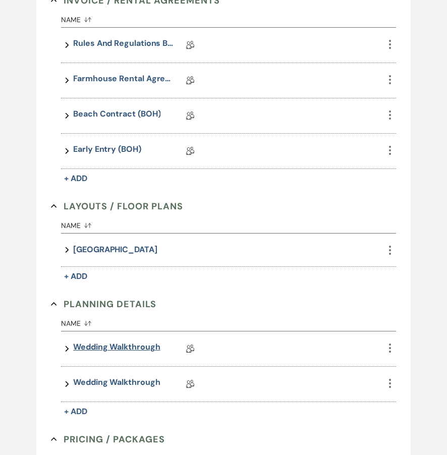
click at [102, 345] on link "Wedding Walkthrough" at bounding box center [116, 349] width 87 height 16
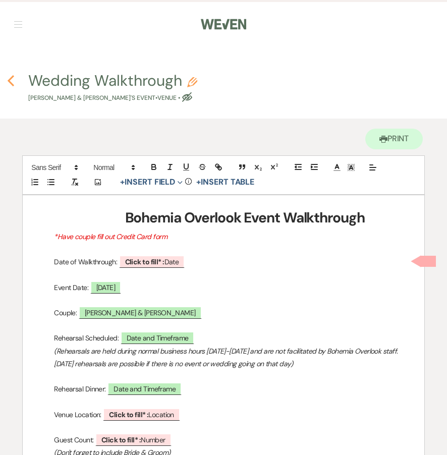
click at [8, 84] on icon "Previous" at bounding box center [11, 81] width 8 height 12
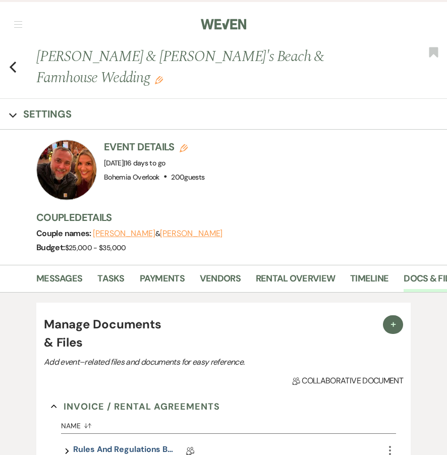
scroll to position [406, 0]
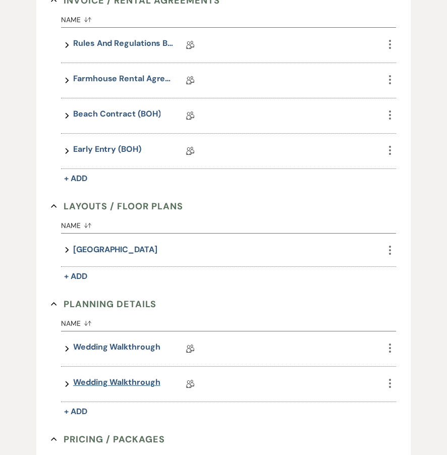
click at [135, 380] on link "Wedding Walkthrough" at bounding box center [116, 384] width 87 height 16
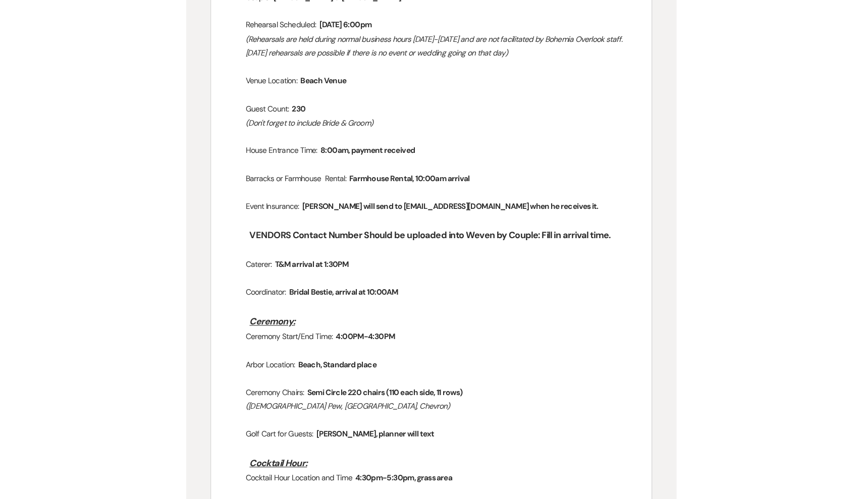
scroll to position [409, 0]
